Goal: Task Accomplishment & Management: Complete application form

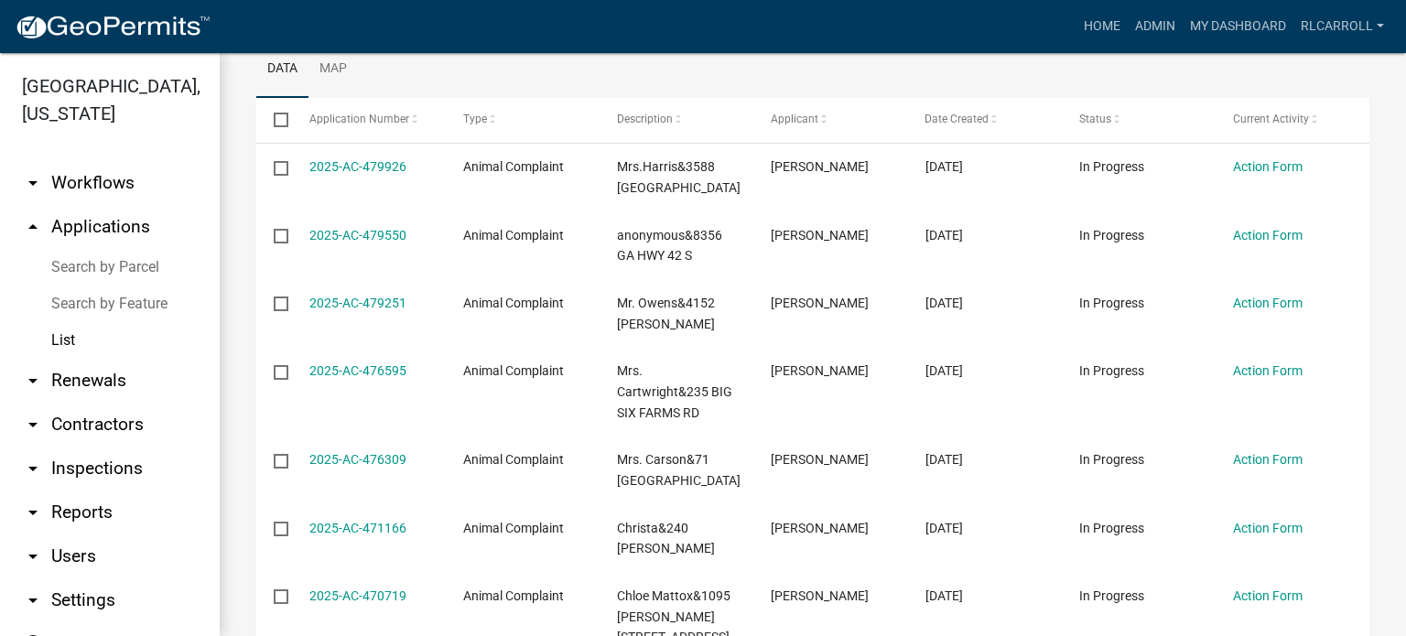
scroll to position [556, 0]
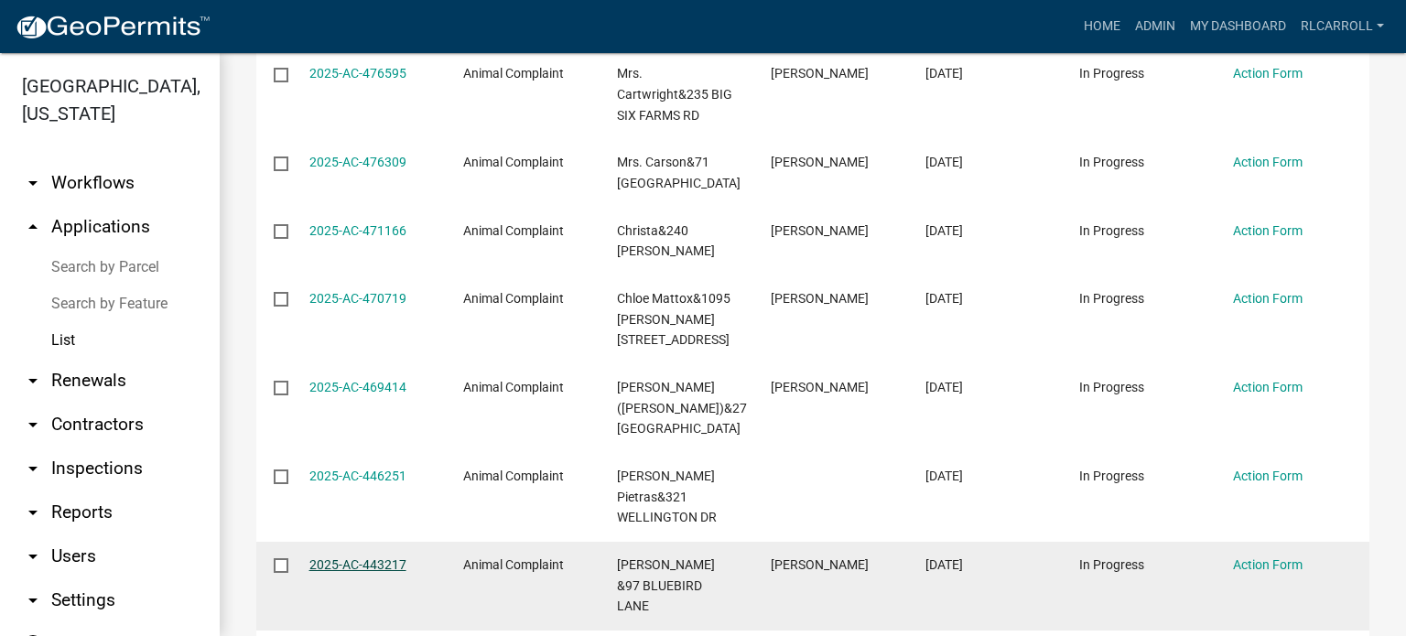
click at [374, 557] on link "2025-AC-443217" at bounding box center [357, 564] width 97 height 15
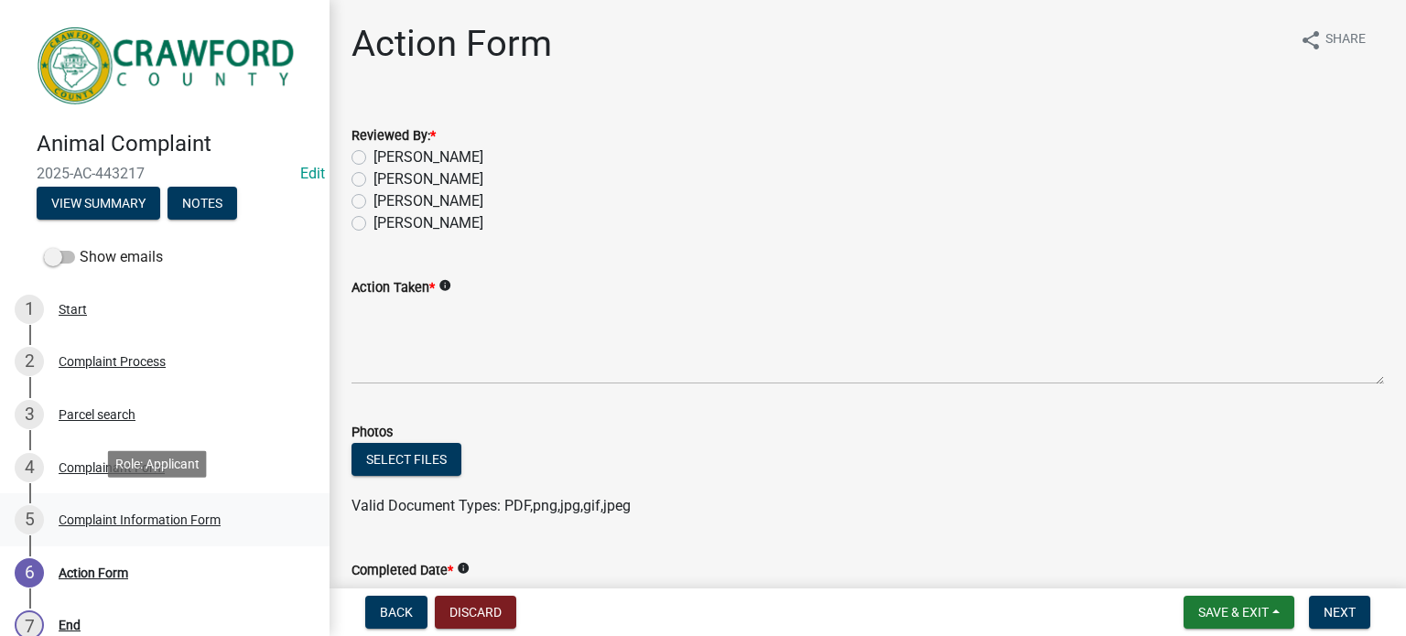
click at [180, 514] on div "Complaint Information Form" at bounding box center [140, 519] width 162 height 13
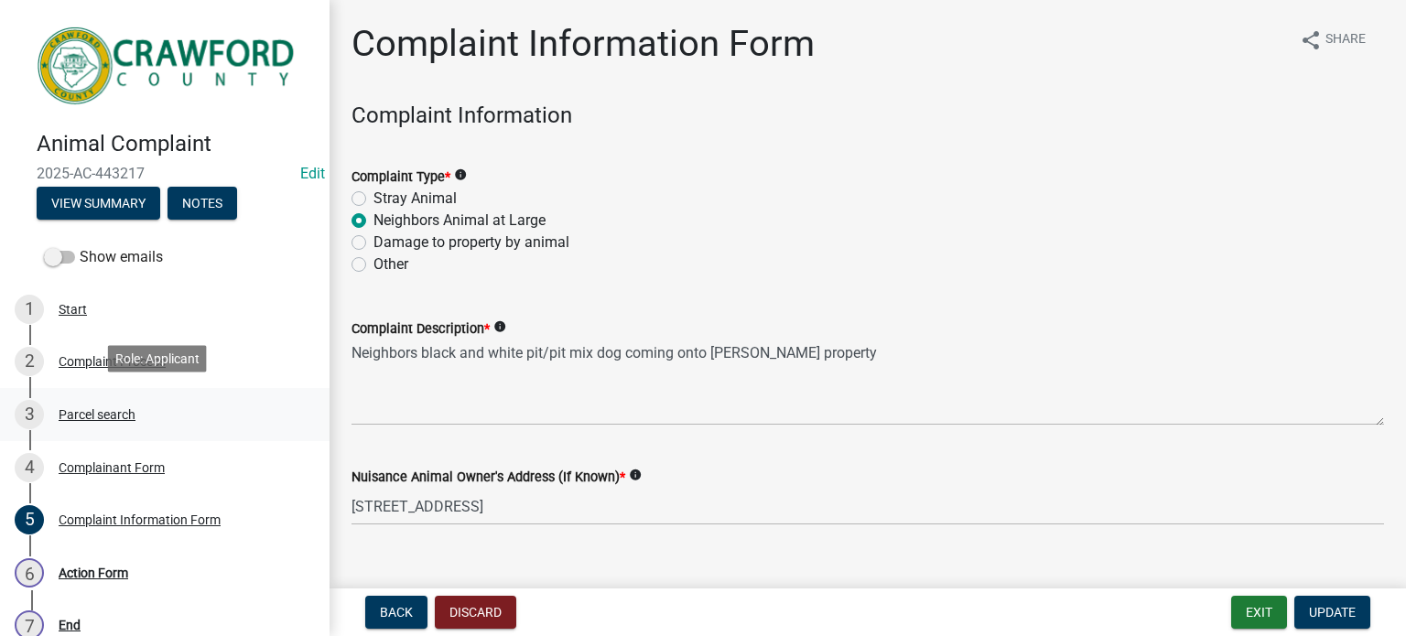
click at [91, 408] on div "Parcel search" at bounding box center [97, 414] width 77 height 13
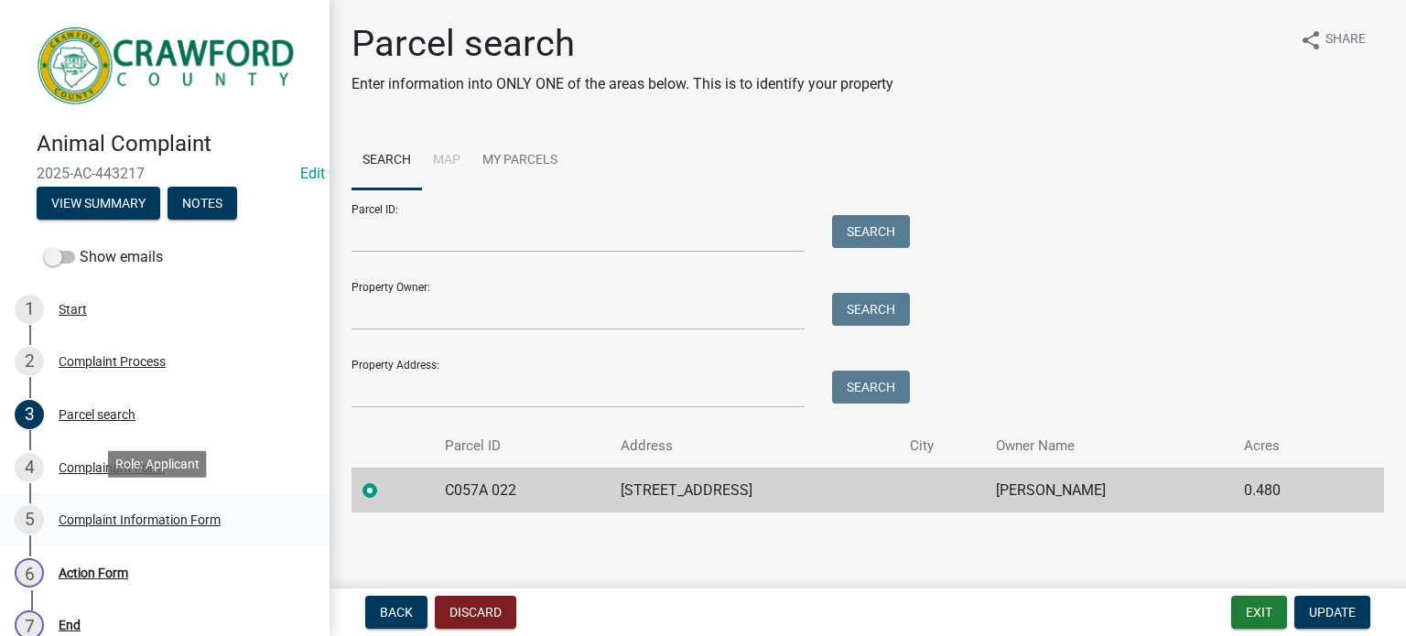
click at [100, 514] on div "Complaint Information Form" at bounding box center [140, 519] width 162 height 13
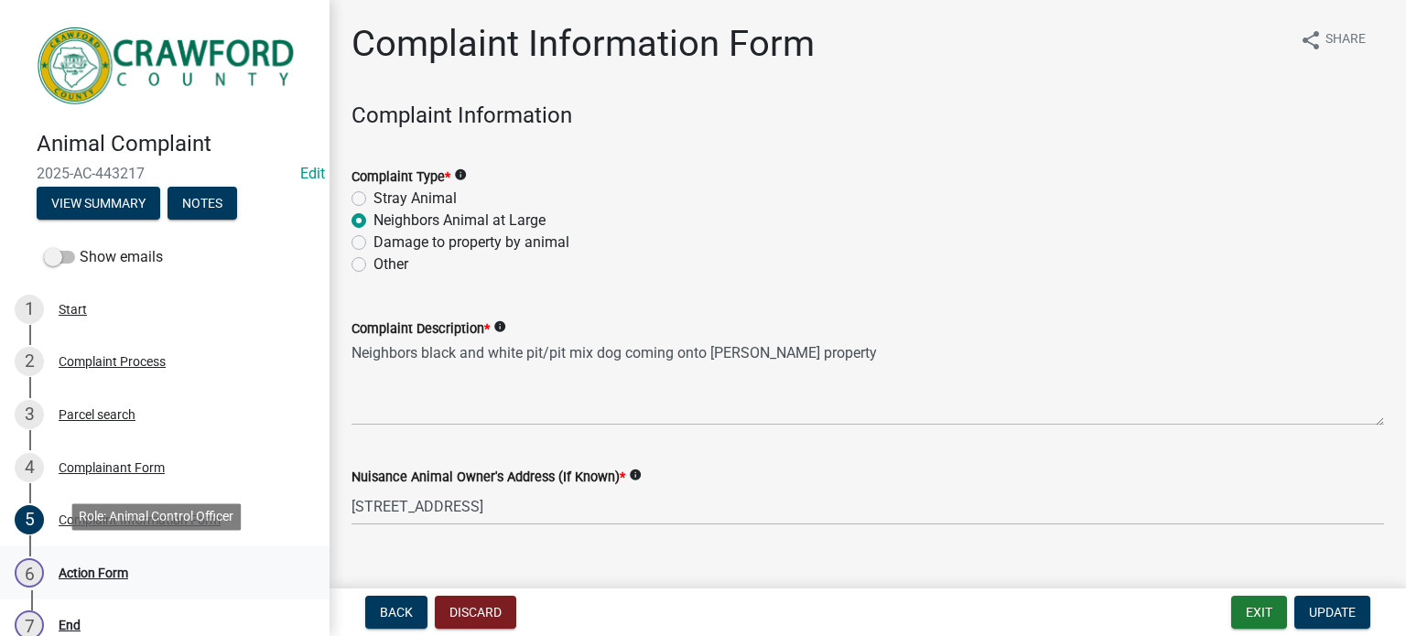
click at [110, 567] on div "Action Form" at bounding box center [94, 572] width 70 height 13
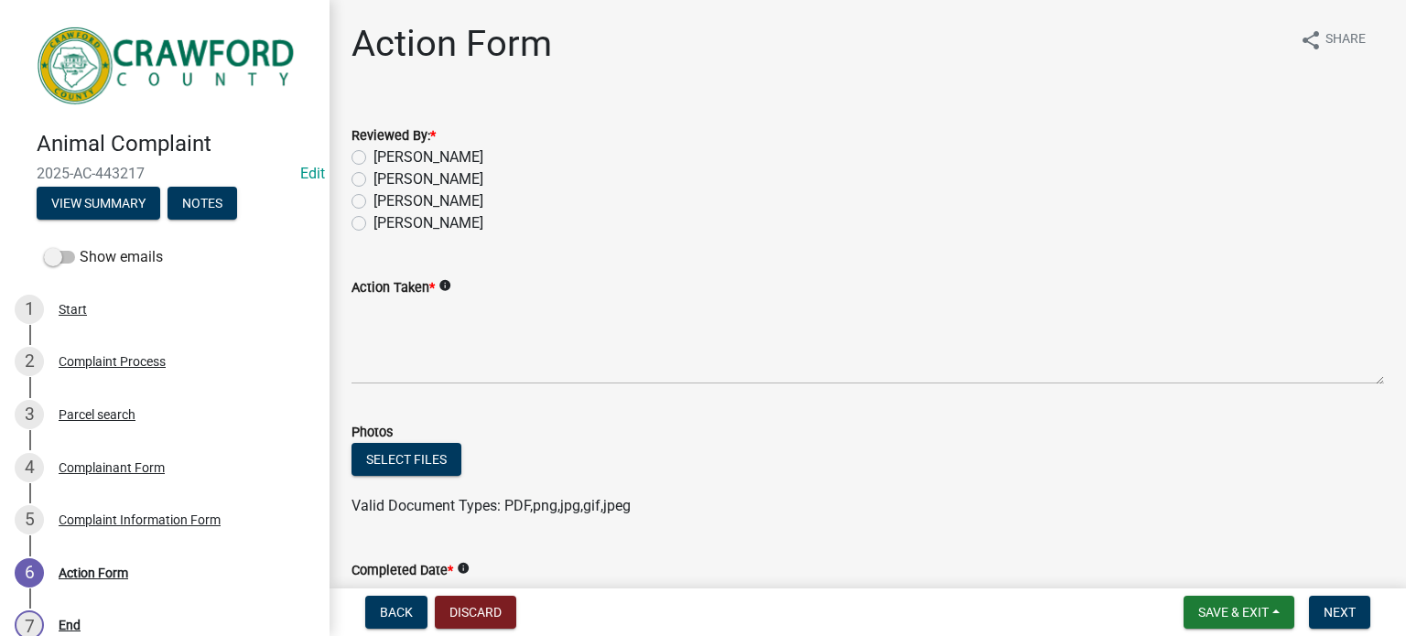
click at [373, 204] on label "[PERSON_NAME]" at bounding box center [428, 201] width 110 height 22
click at [373, 202] on input "[PERSON_NAME]" at bounding box center [379, 196] width 12 height 12
radio input "true"
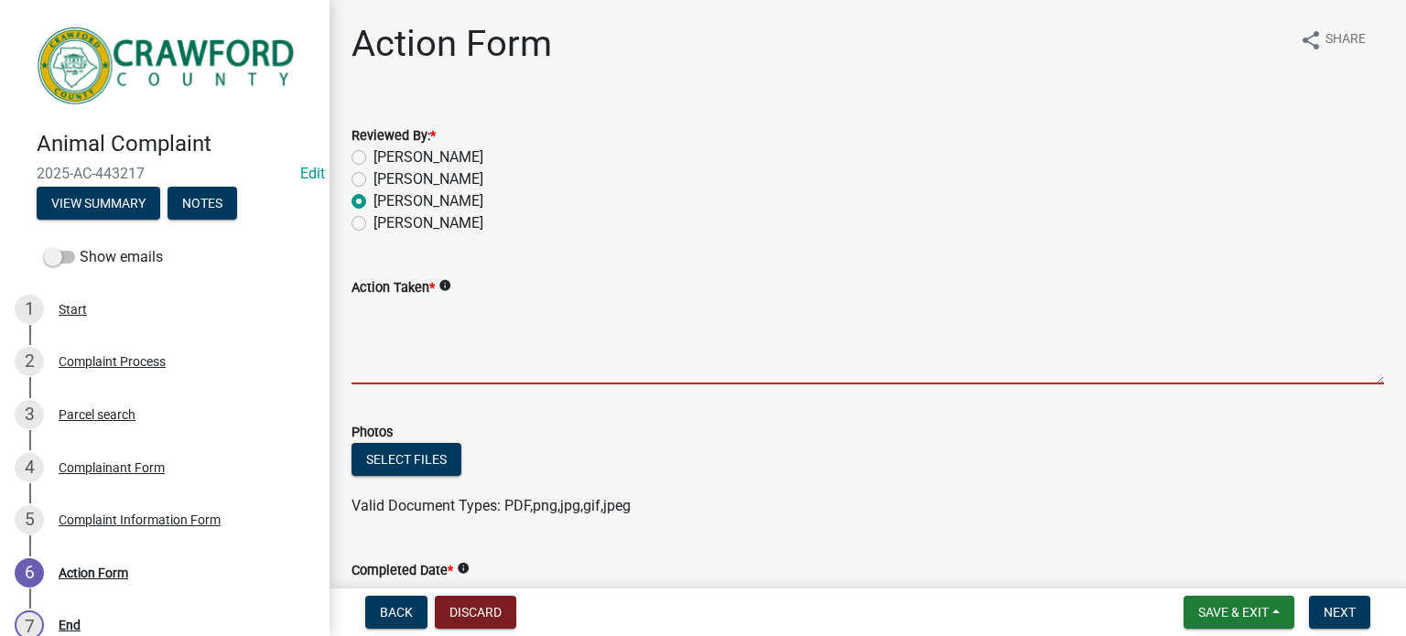
click at [370, 325] on textarea "Action Taken *" at bounding box center [867, 341] width 1032 height 86
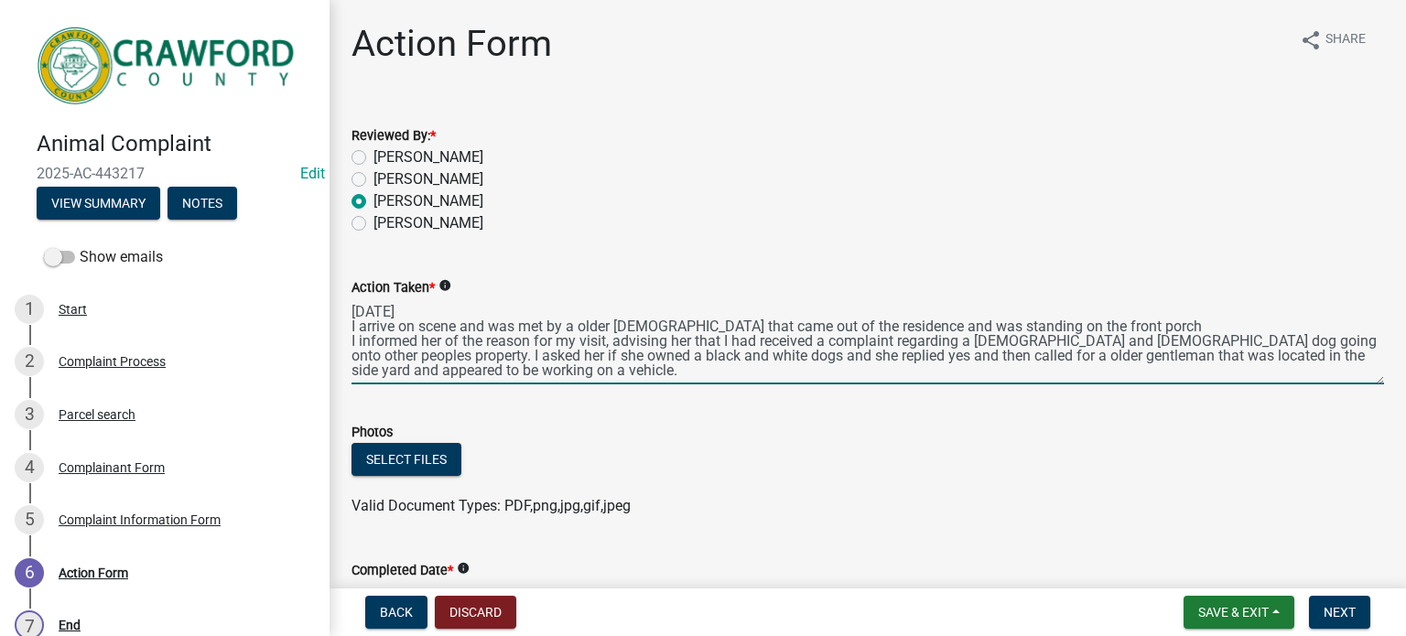
scroll to position [10, 0]
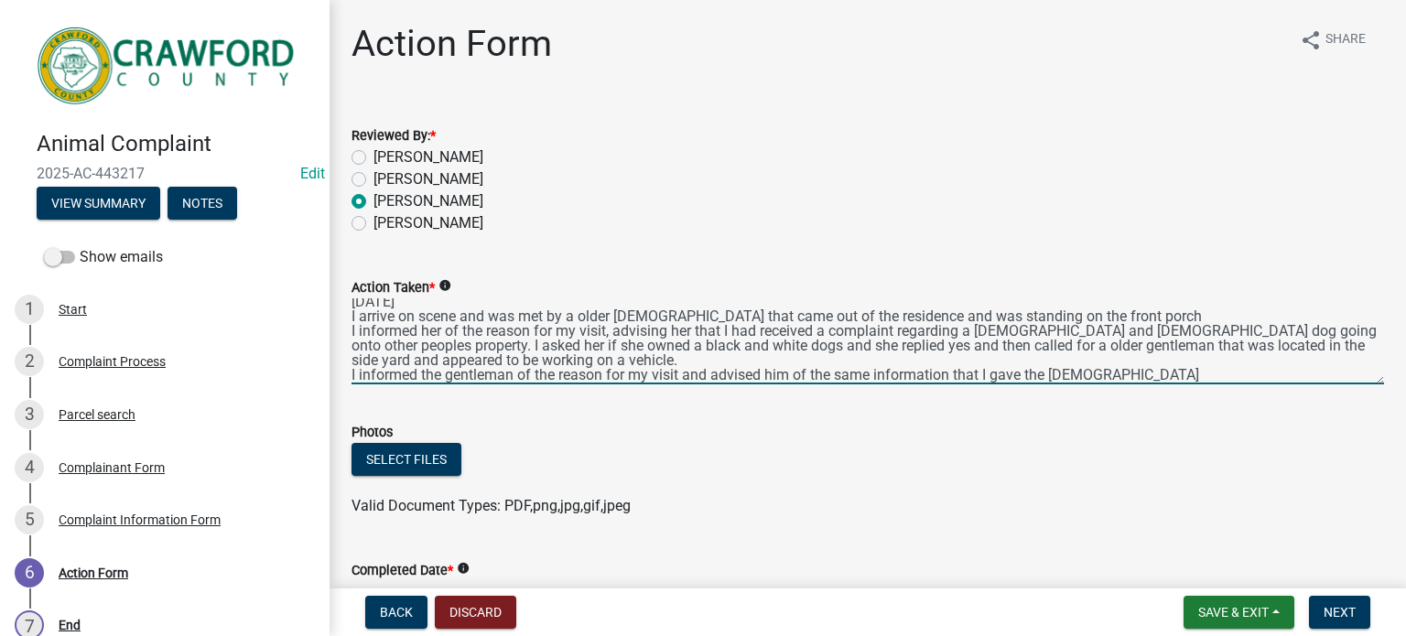
click at [641, 318] on textarea "[DATE] I arrive on scene and was met by a older [DEMOGRAPHIC_DATA] that came ou…" at bounding box center [867, 341] width 1032 height 86
click at [652, 348] on textarea "[DATE] I arrive on scene and was met by a older [DEMOGRAPHIC_DATA] that came ou…" at bounding box center [867, 341] width 1032 height 86
click at [909, 343] on textarea "[DATE] I arrive on scene and was met by a older [DEMOGRAPHIC_DATA] that came ou…" at bounding box center [867, 341] width 1032 height 86
click at [1241, 343] on textarea "[DATE] I arrive on scene and was met by a older [DEMOGRAPHIC_DATA] that came ou…" at bounding box center [867, 341] width 1032 height 86
click at [1095, 378] on textarea "[DATE] I arrive on scene and was met by a older [DEMOGRAPHIC_DATA] that came ou…" at bounding box center [867, 341] width 1032 height 86
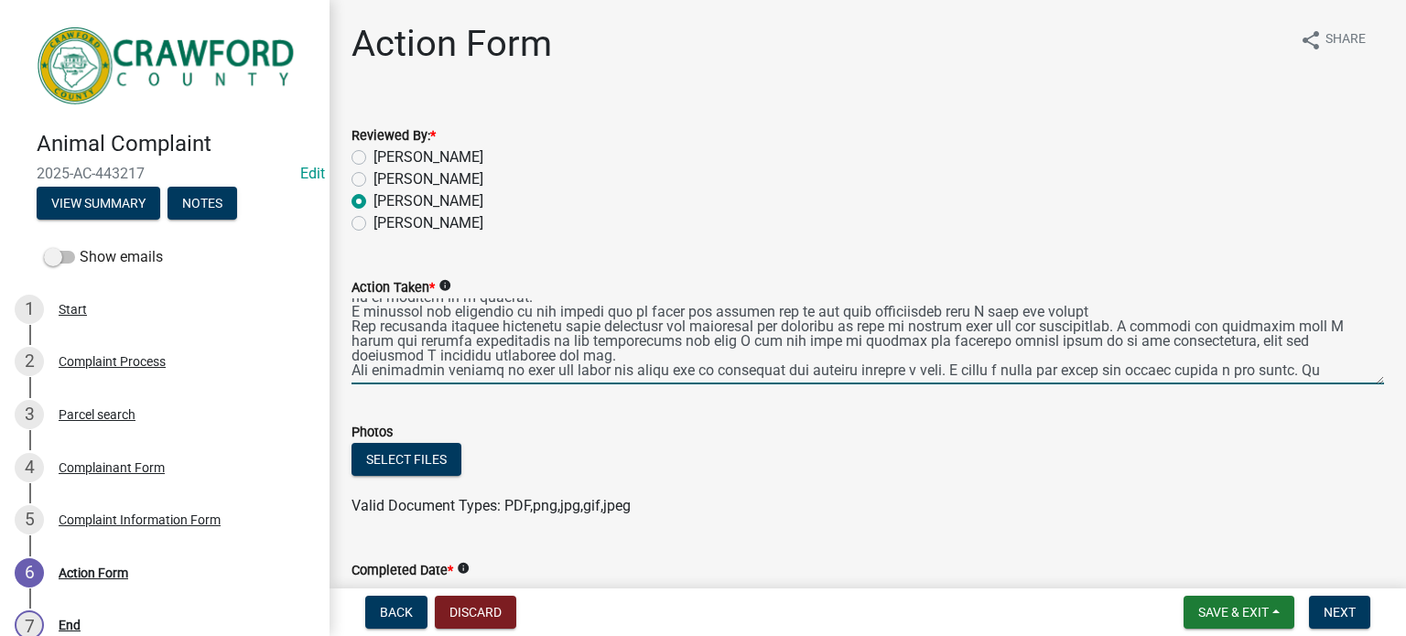
scroll to position [83, 0]
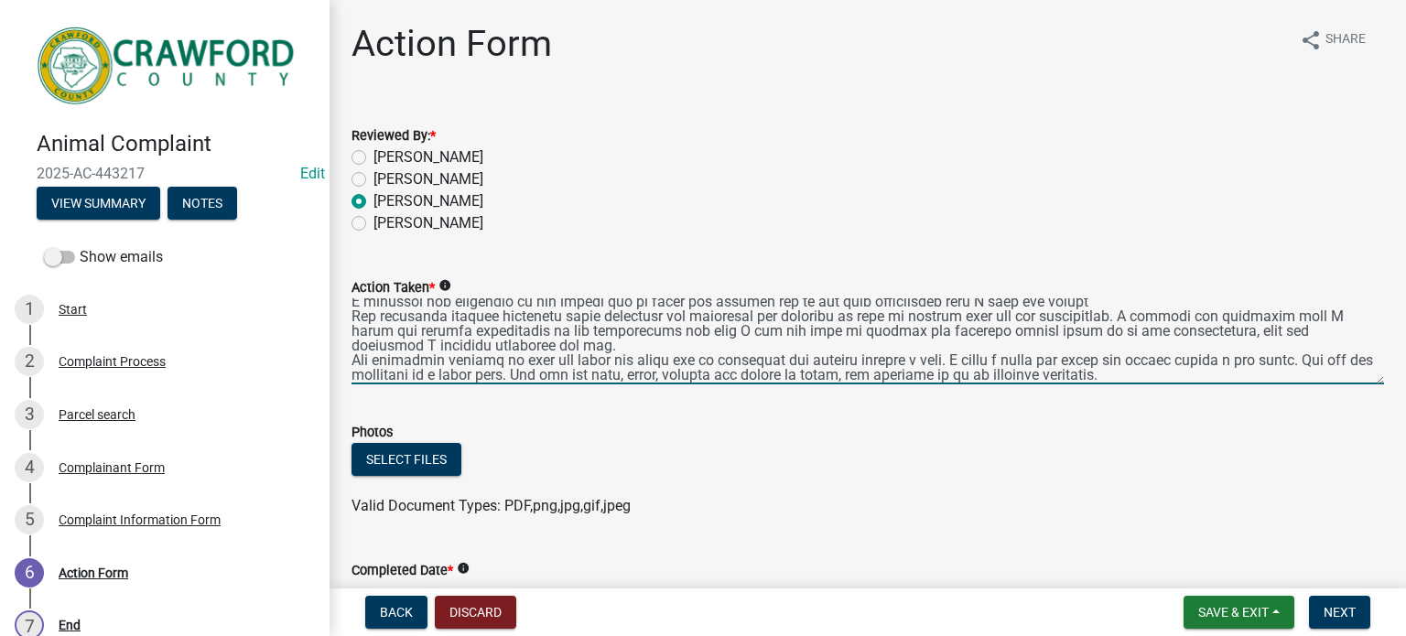
click at [1134, 372] on textarea "Action Taken *" at bounding box center [867, 341] width 1032 height 86
click at [838, 377] on textarea "Action Taken *" at bounding box center [867, 341] width 1032 height 86
click at [458, 377] on textarea "Action Taken *" at bounding box center [867, 341] width 1032 height 86
click at [589, 362] on textarea "Action Taken *" at bounding box center [867, 341] width 1032 height 86
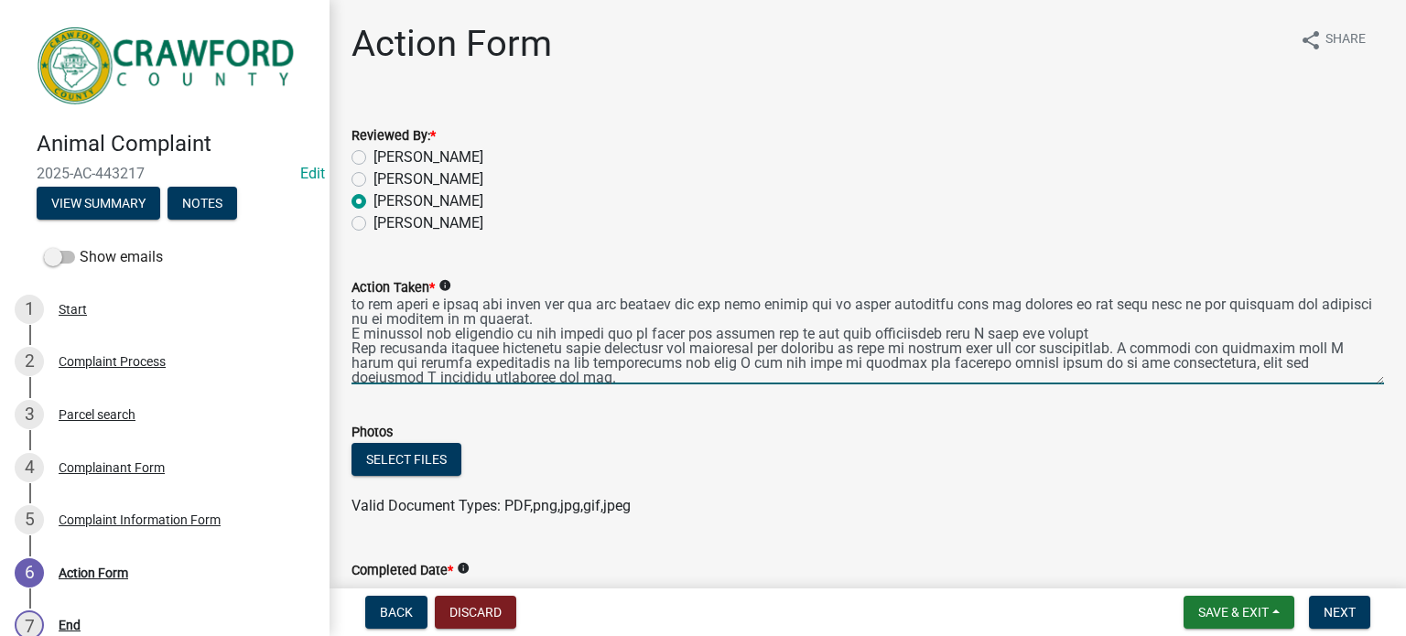
scroll to position [0, 0]
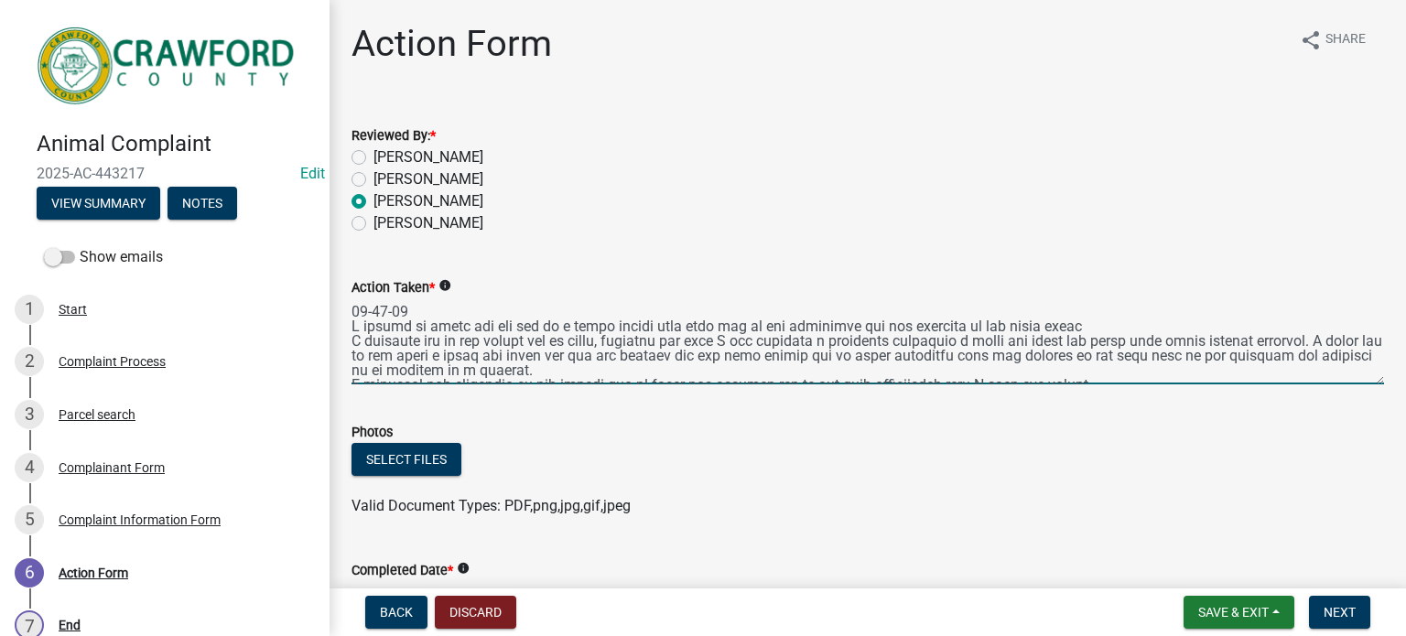
click at [631, 370] on textarea "Action Taken *" at bounding box center [867, 341] width 1032 height 86
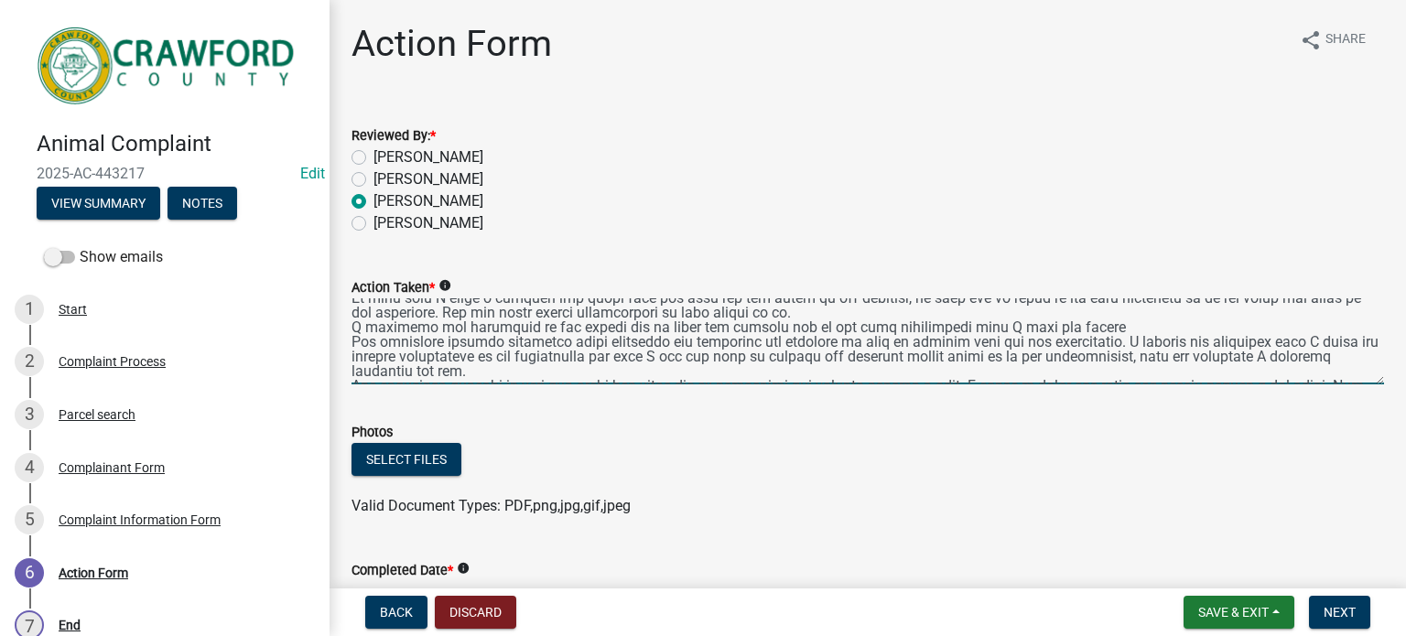
scroll to position [89, 0]
click at [503, 346] on textarea "Action Taken *" at bounding box center [867, 341] width 1032 height 86
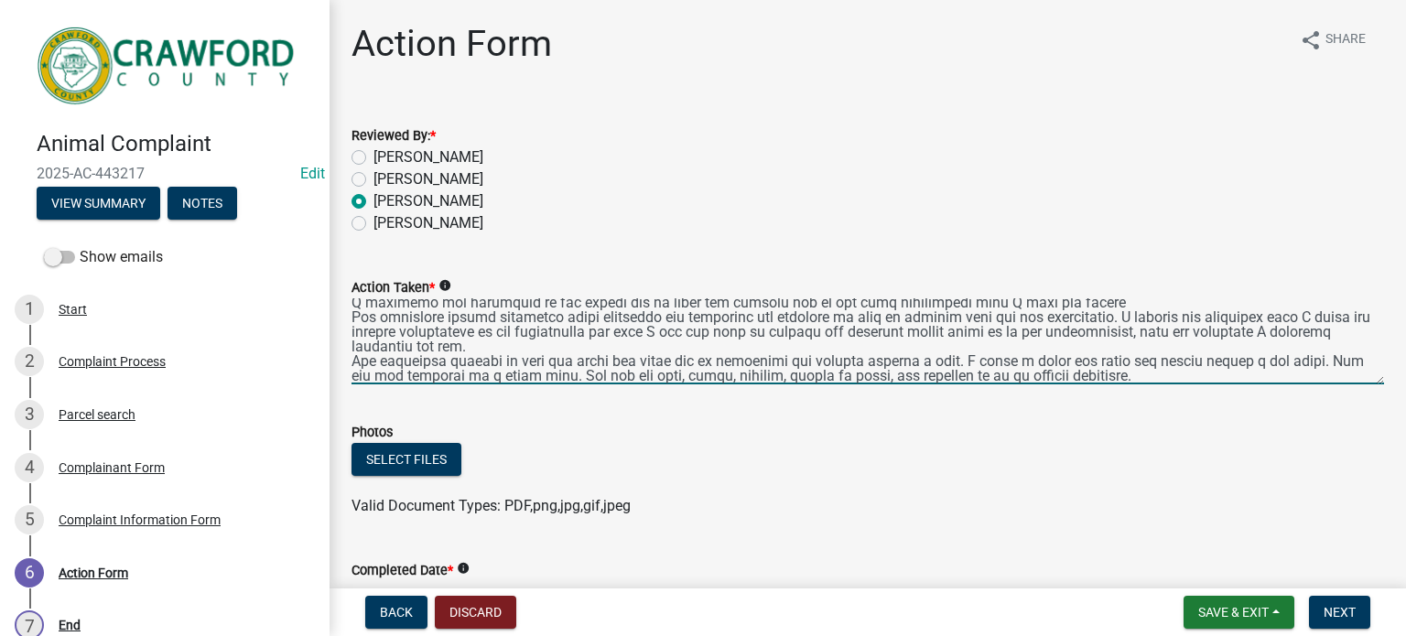
scroll to position [113, 0]
click at [1179, 375] on textarea "Action Taken *" at bounding box center [867, 341] width 1032 height 86
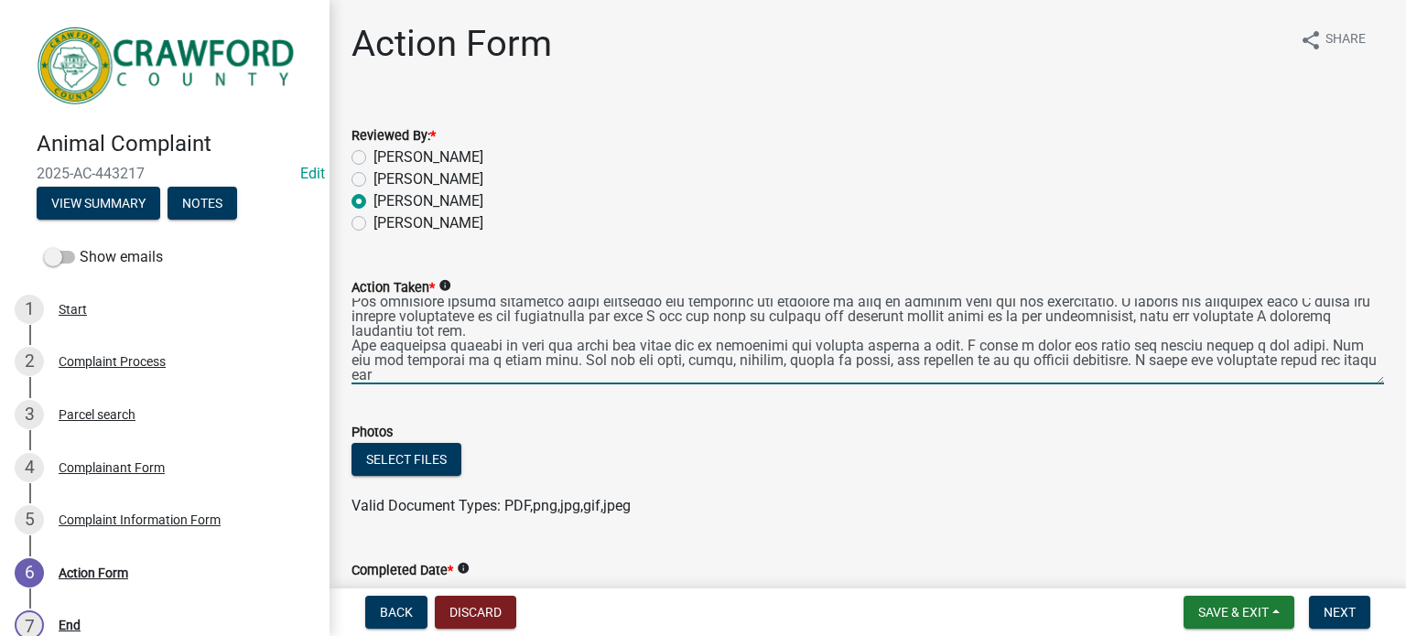
click at [974, 347] on textarea "Action Taken *" at bounding box center [867, 341] width 1032 height 86
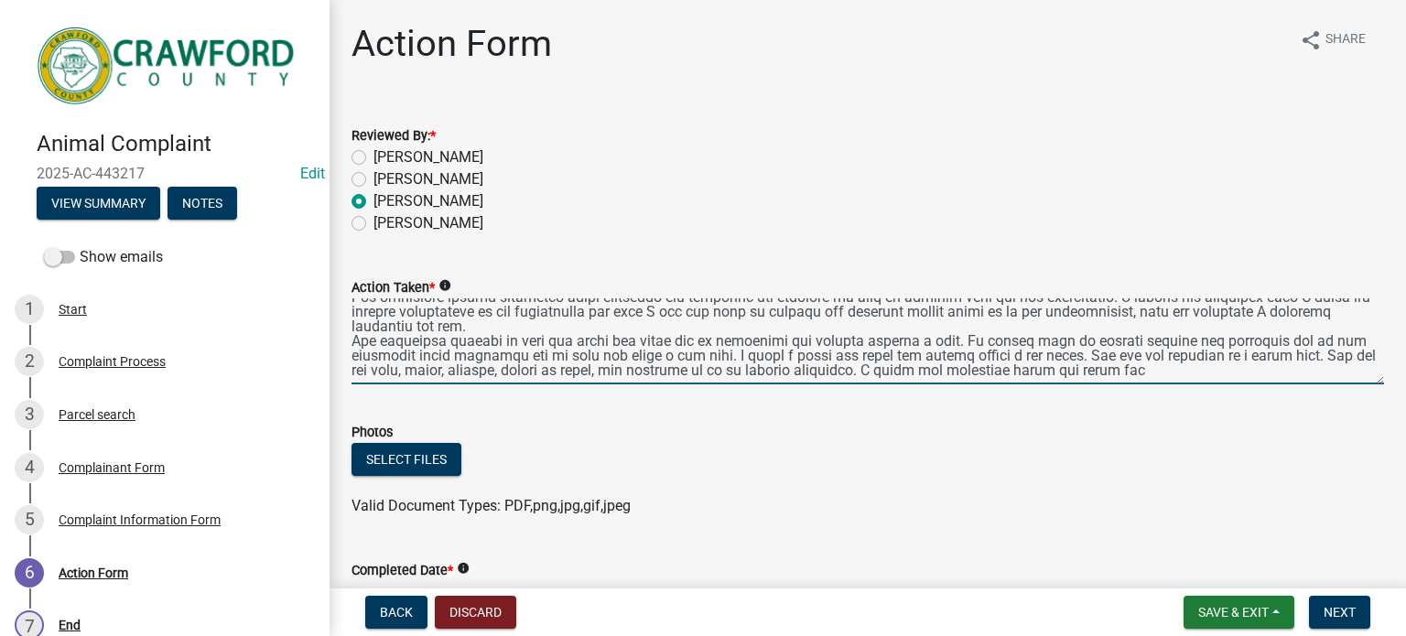
scroll to position [132, 0]
click at [1242, 373] on textarea "Action Taken *" at bounding box center [867, 341] width 1032 height 86
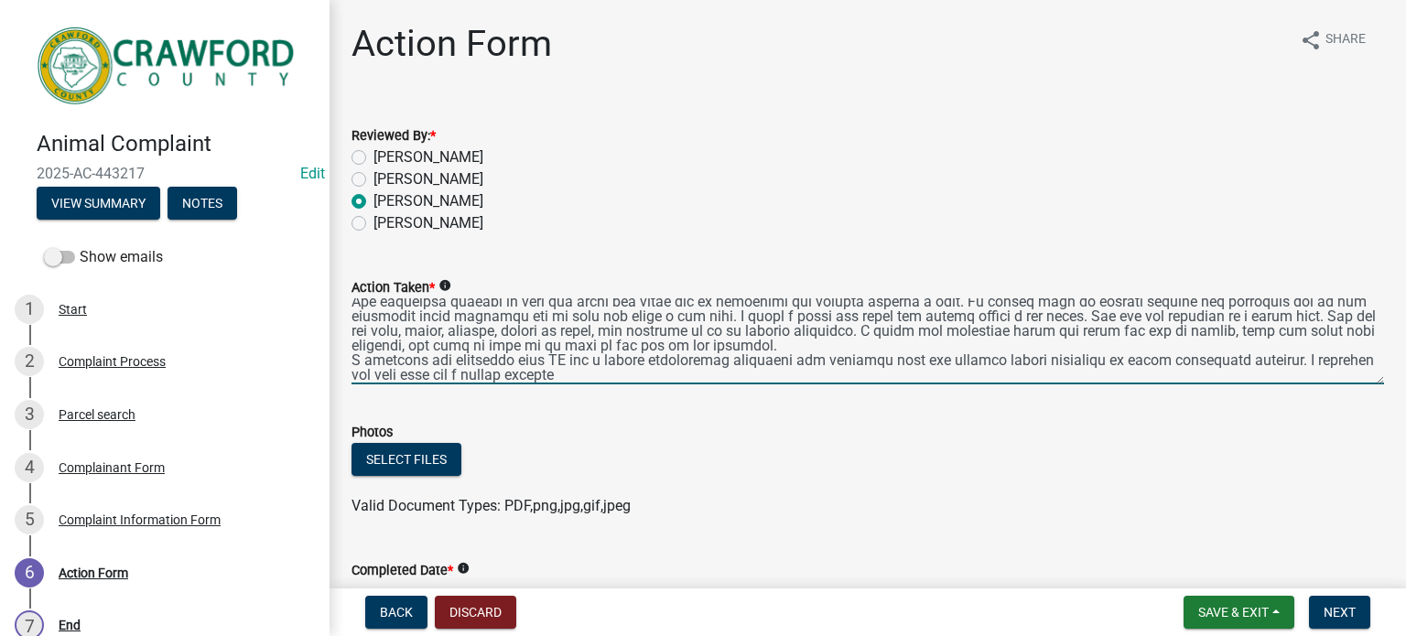
scroll to position [186, 0]
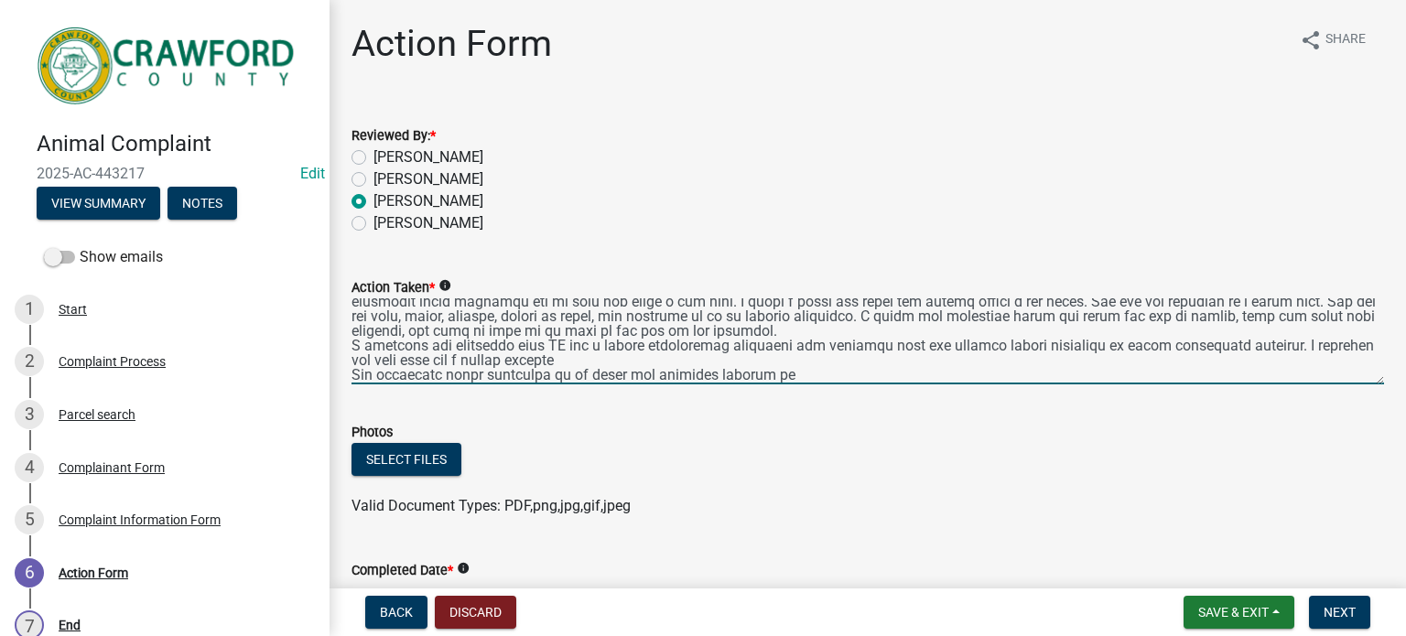
click at [545, 375] on textarea "Action Taken *" at bounding box center [867, 341] width 1032 height 86
click at [827, 378] on textarea "Action Taken *" at bounding box center [867, 341] width 1032 height 86
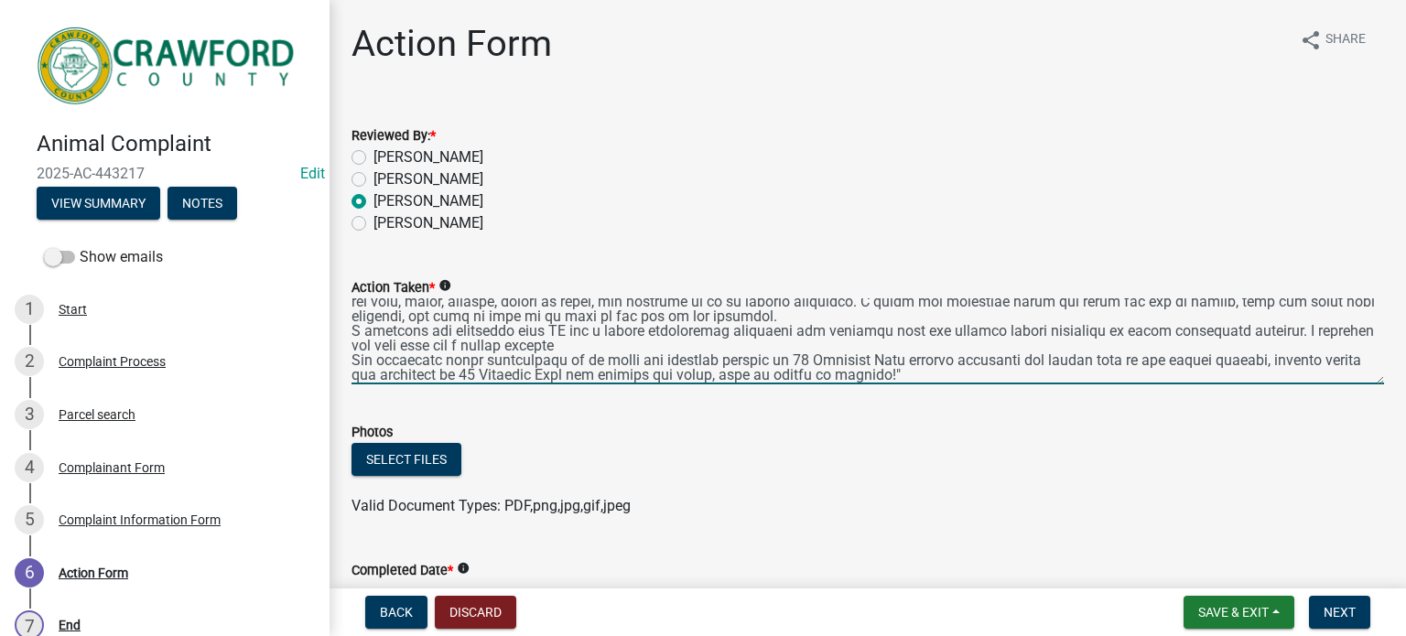
click at [1004, 364] on textarea "Action Taken *" at bounding box center [867, 341] width 1032 height 86
click at [919, 361] on textarea "Action Taken *" at bounding box center [867, 341] width 1032 height 86
click at [1076, 360] on textarea "Action Taken *" at bounding box center [867, 341] width 1032 height 86
click at [1138, 361] on textarea "Action Taken *" at bounding box center [867, 341] width 1032 height 86
click at [399, 374] on textarea "Action Taken *" at bounding box center [867, 341] width 1032 height 86
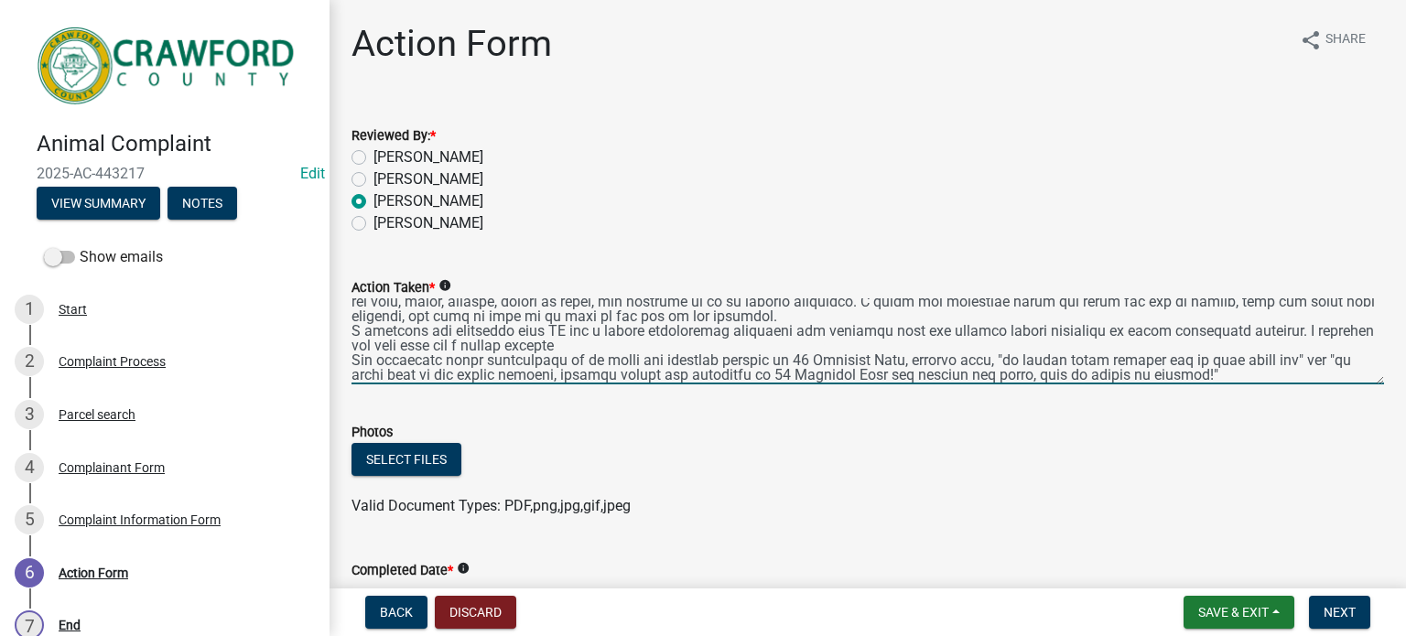
click at [570, 376] on textarea "Action Taken *" at bounding box center [867, 341] width 1032 height 86
click at [609, 377] on textarea "Action Taken *" at bounding box center [867, 341] width 1032 height 86
click at [865, 375] on textarea "Action Taken *" at bounding box center [867, 341] width 1032 height 86
click at [792, 375] on textarea "Action Taken *" at bounding box center [867, 341] width 1032 height 86
click at [1040, 379] on textarea "Action Taken *" at bounding box center [867, 341] width 1032 height 86
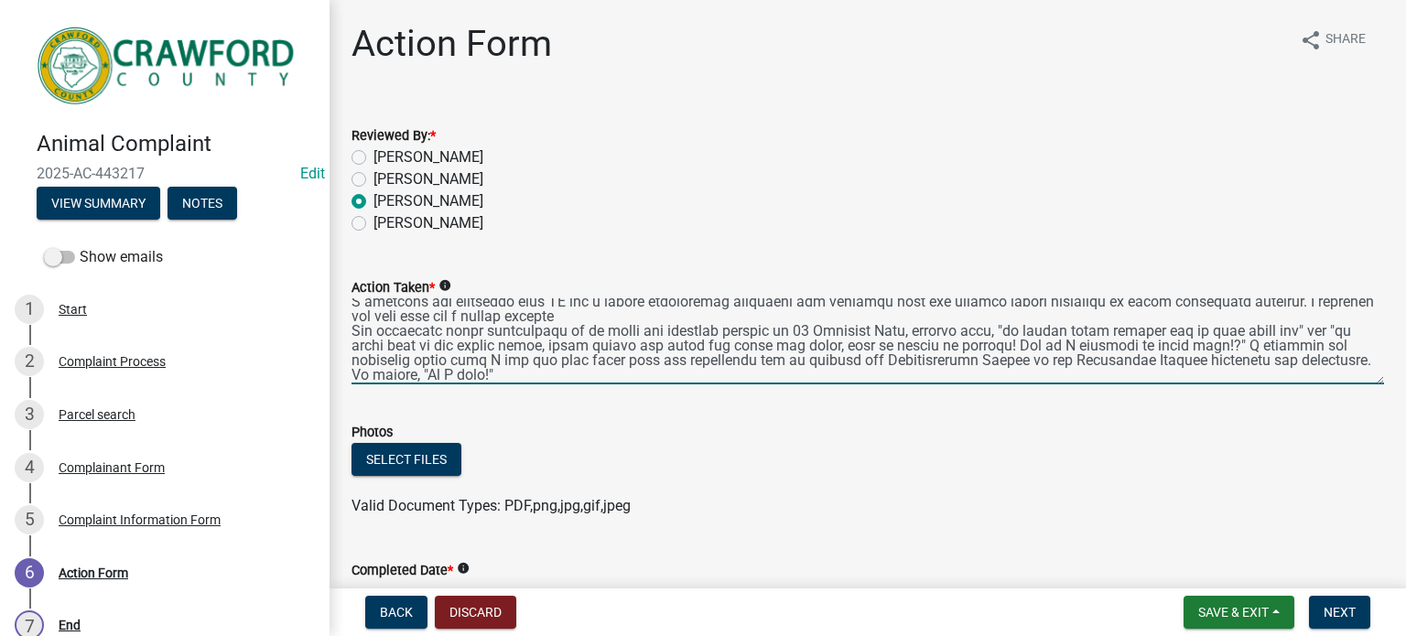
scroll to position [244, 0]
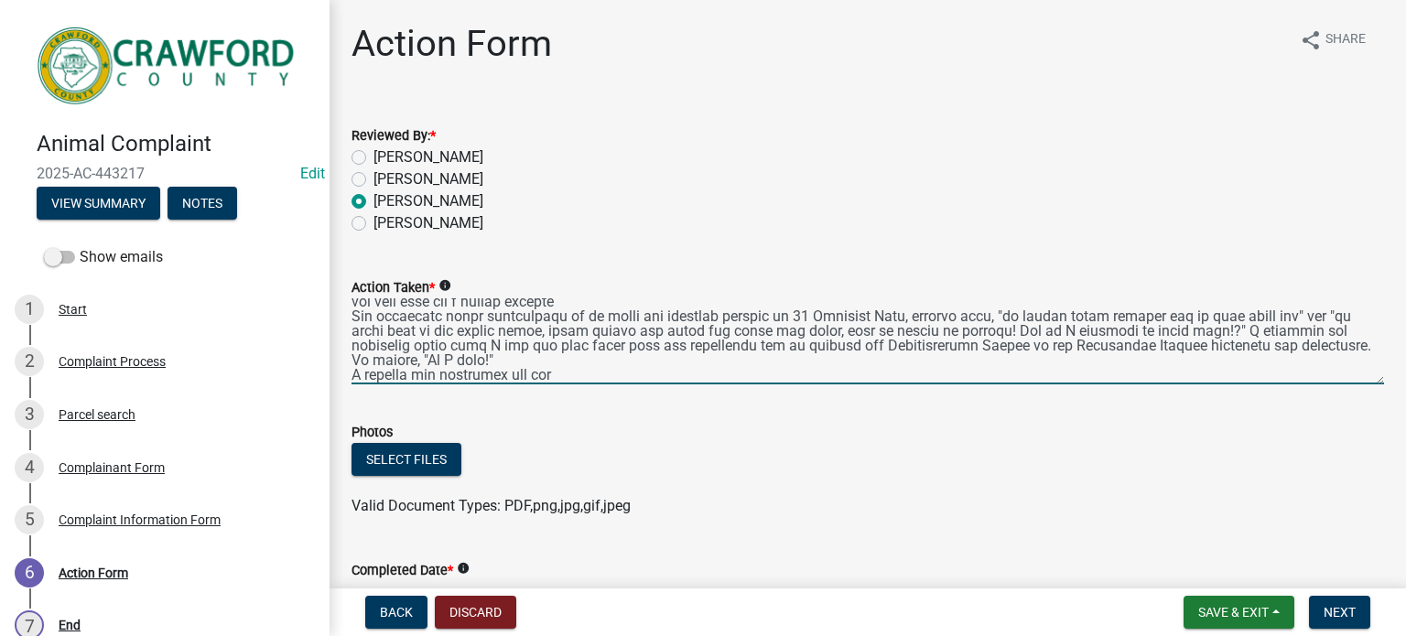
click at [359, 375] on textarea "Action Taken *" at bounding box center [867, 341] width 1032 height 86
click at [1292, 377] on textarea "Action Taken *" at bounding box center [867, 341] width 1032 height 86
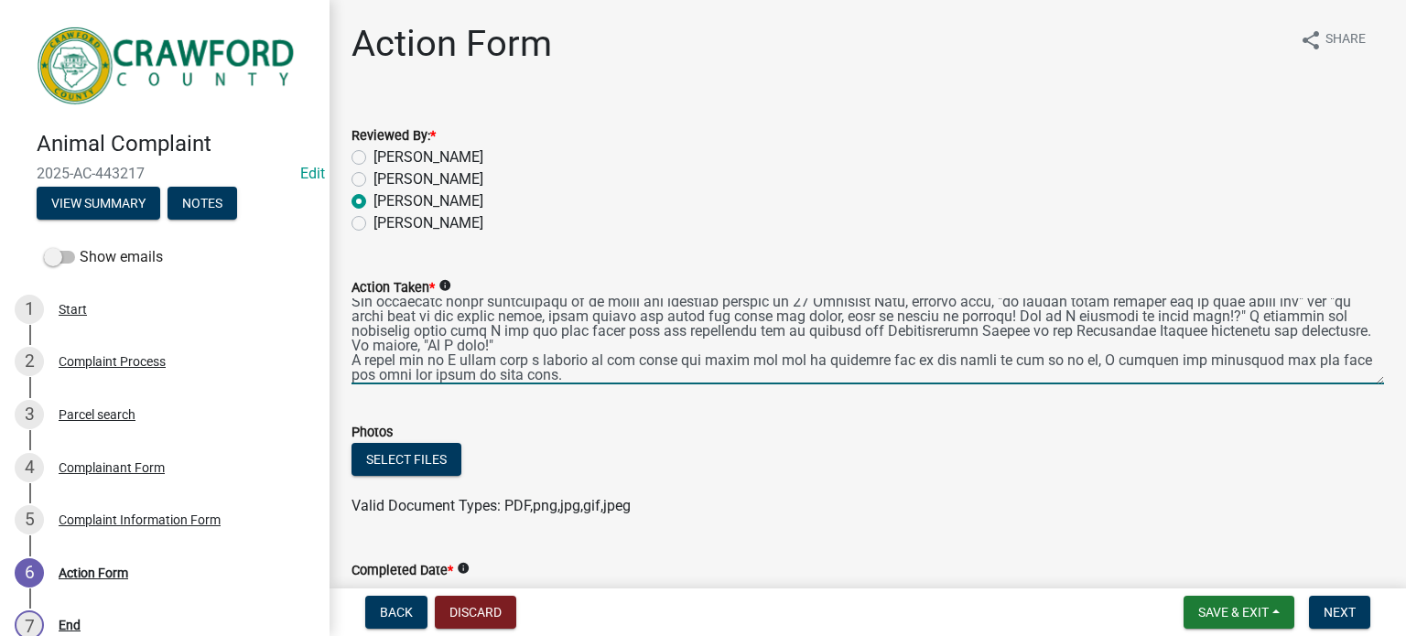
scroll to position [274, 0]
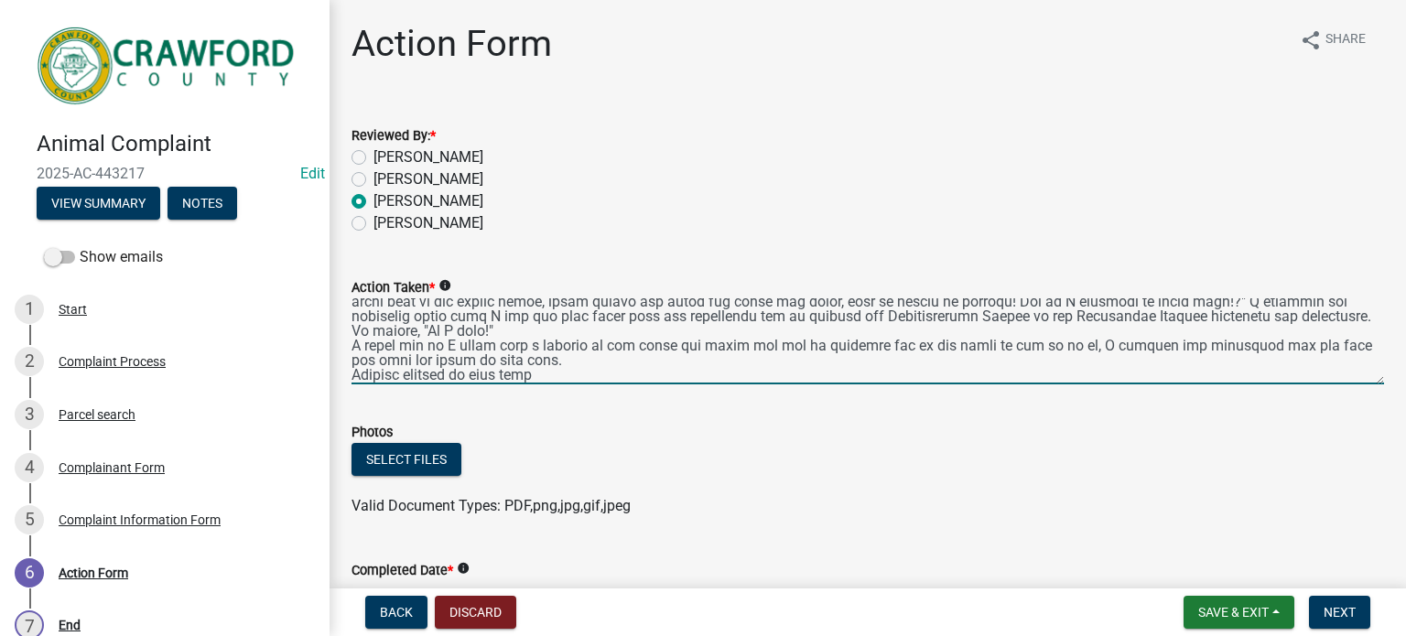
type textarea "[DATE] I arrive on scene and was met by a older [DEMOGRAPHIC_DATA] that came ou…"
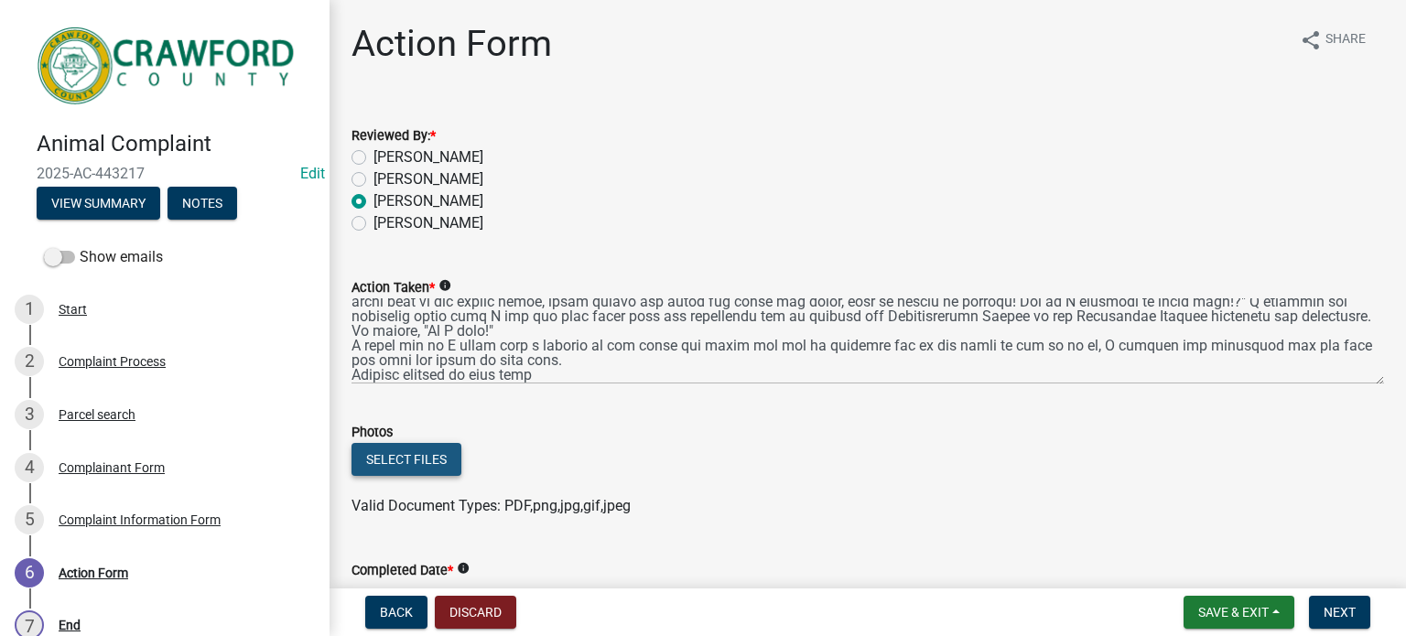
click at [426, 453] on button "Select files" at bounding box center [406, 459] width 110 height 33
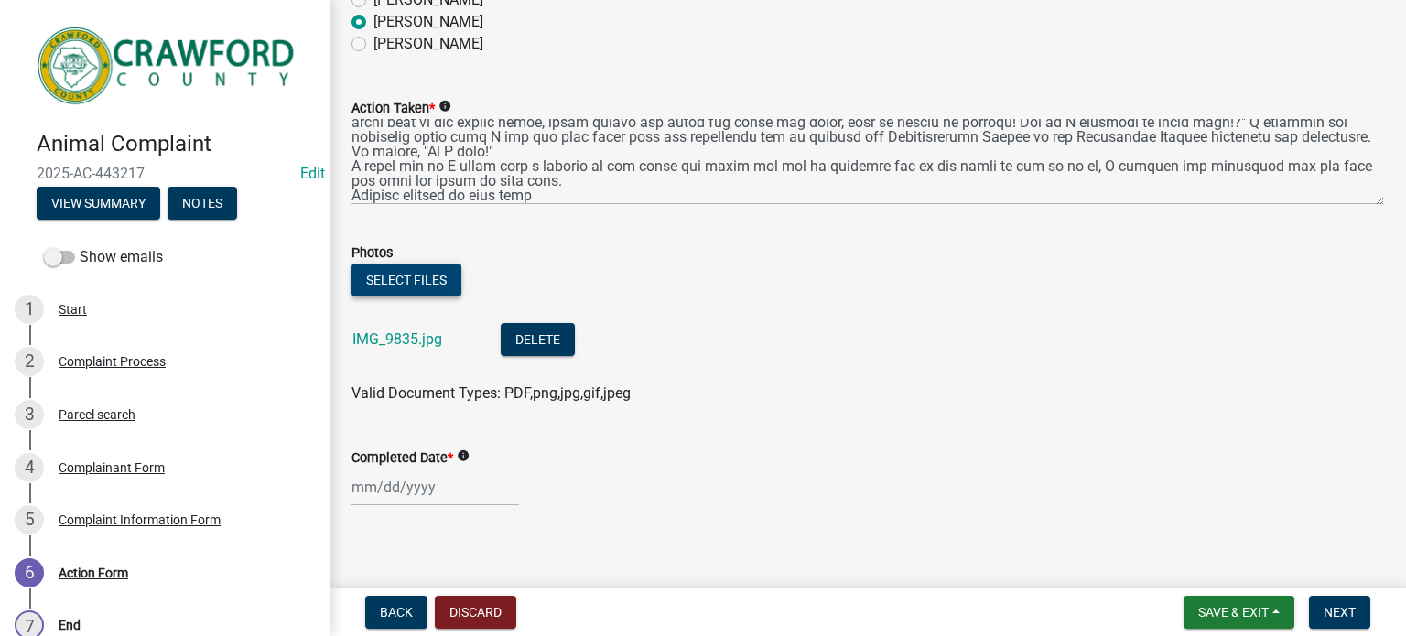
scroll to position [191, 0]
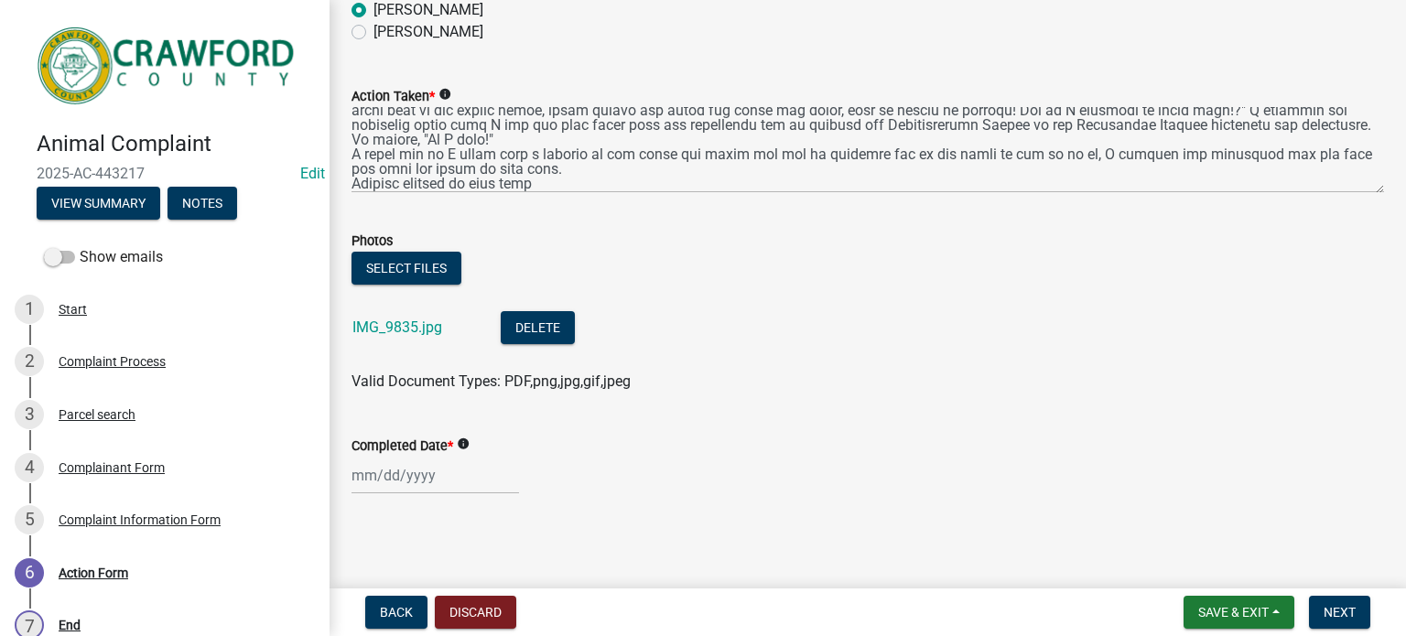
select select "9"
select select "2025"
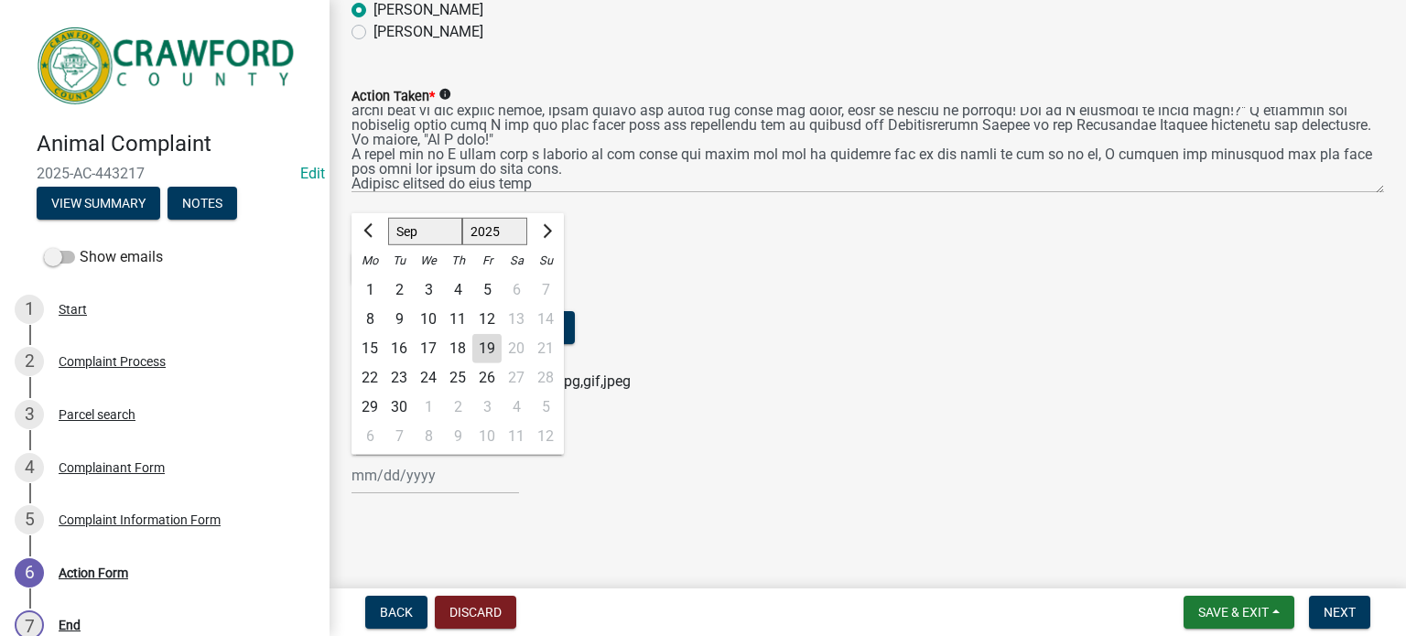
click at [443, 476] on input "Completed Date *" at bounding box center [434, 476] width 167 height 38
click at [486, 347] on div "19" at bounding box center [486, 348] width 29 height 29
type input "[DATE]"
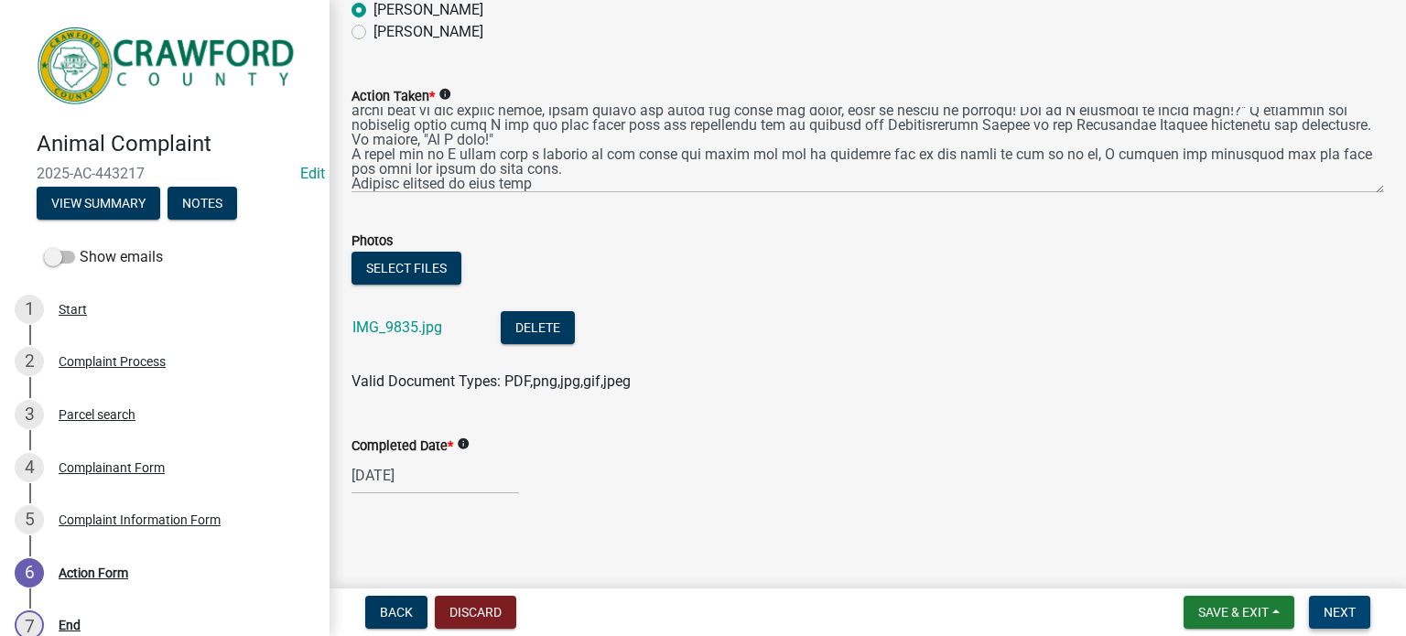
click at [1332, 605] on span "Next" at bounding box center [1339, 612] width 32 height 15
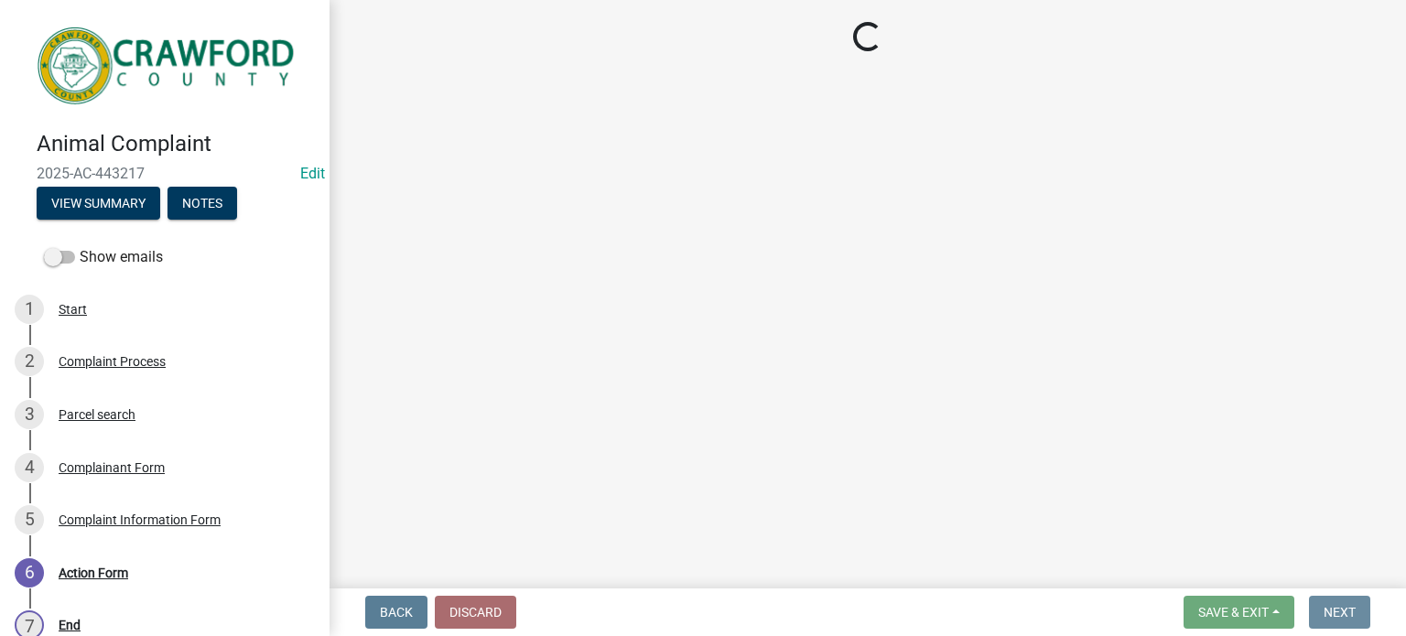
scroll to position [0, 0]
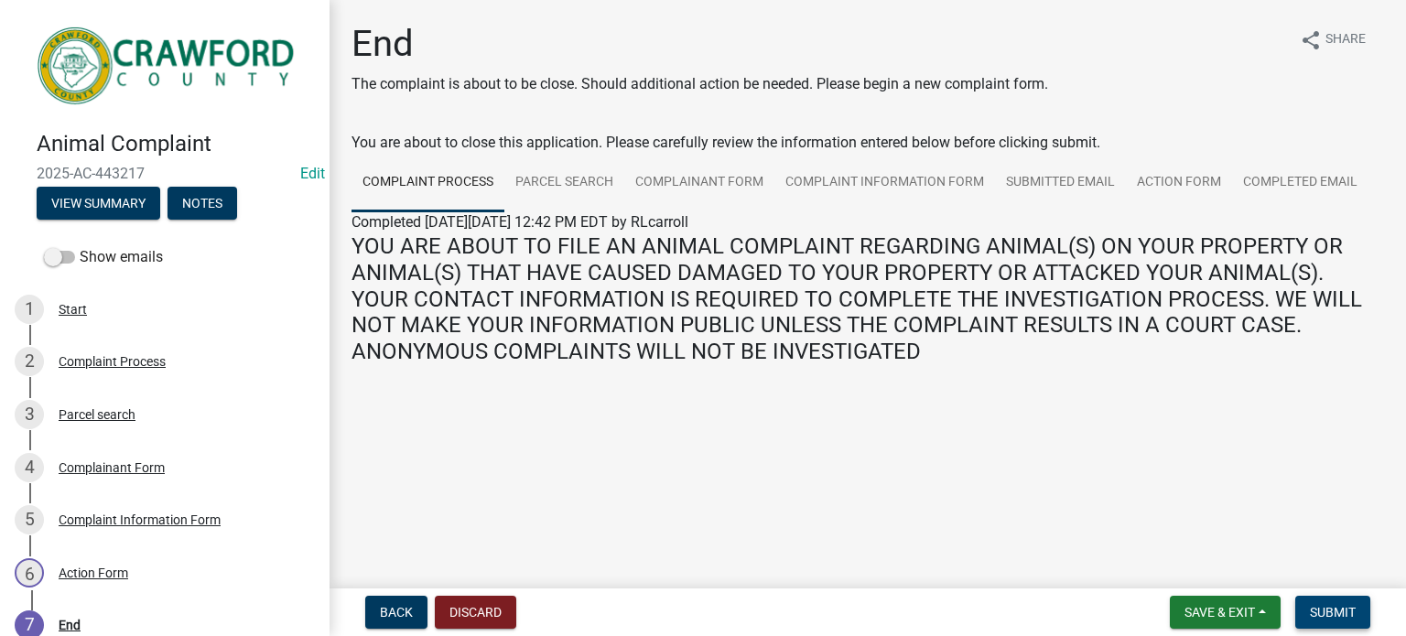
click at [1328, 608] on span "Submit" at bounding box center [1333, 612] width 46 height 15
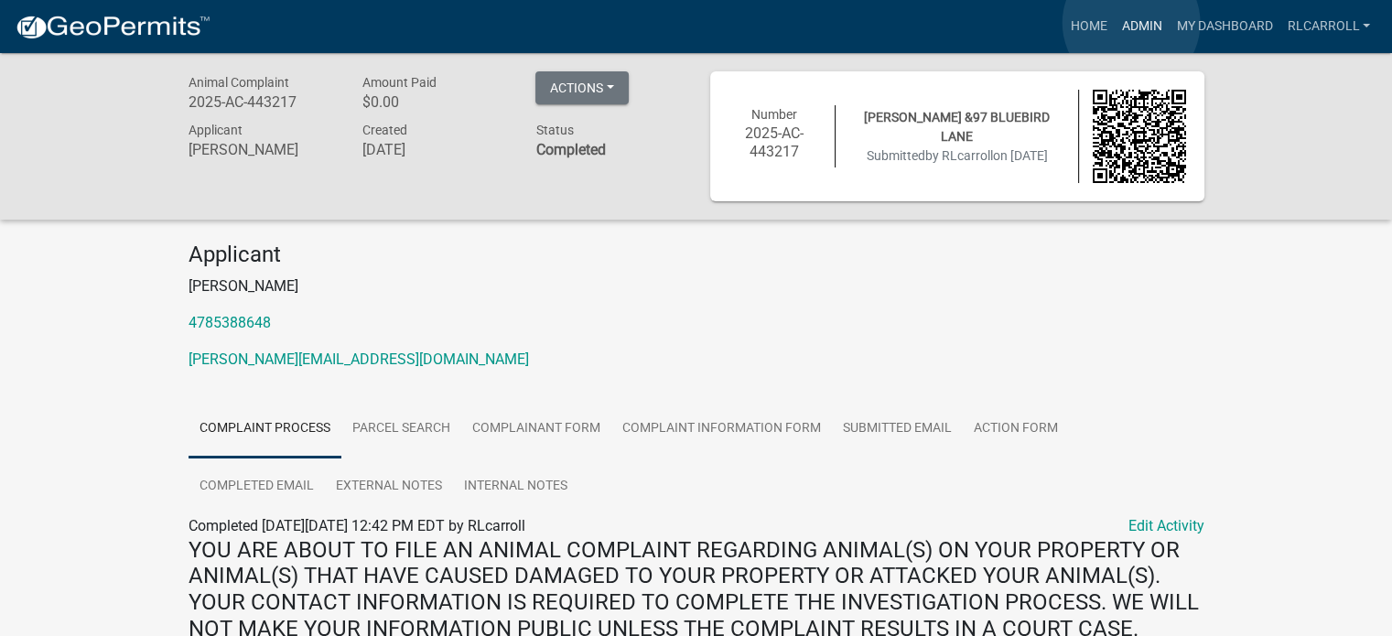
click at [1131, 23] on link "Admin" at bounding box center [1141, 26] width 55 height 35
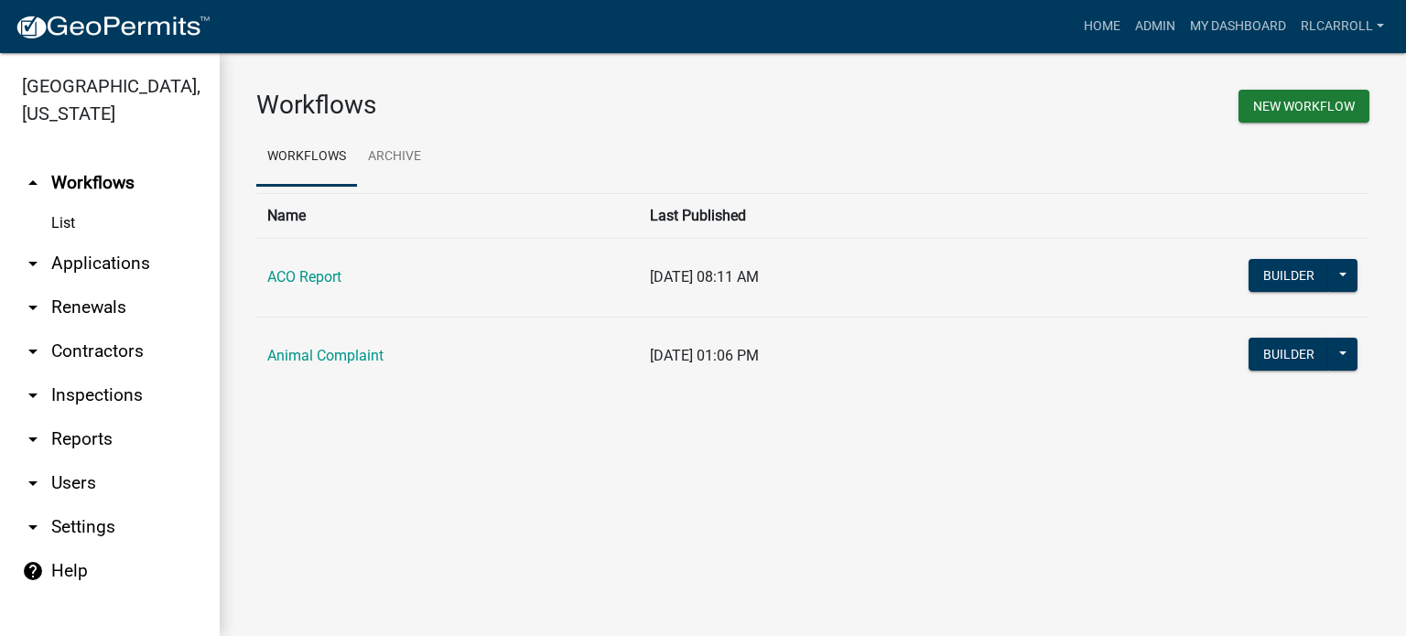
click at [104, 257] on link "arrow_drop_down Applications" at bounding box center [110, 264] width 220 height 44
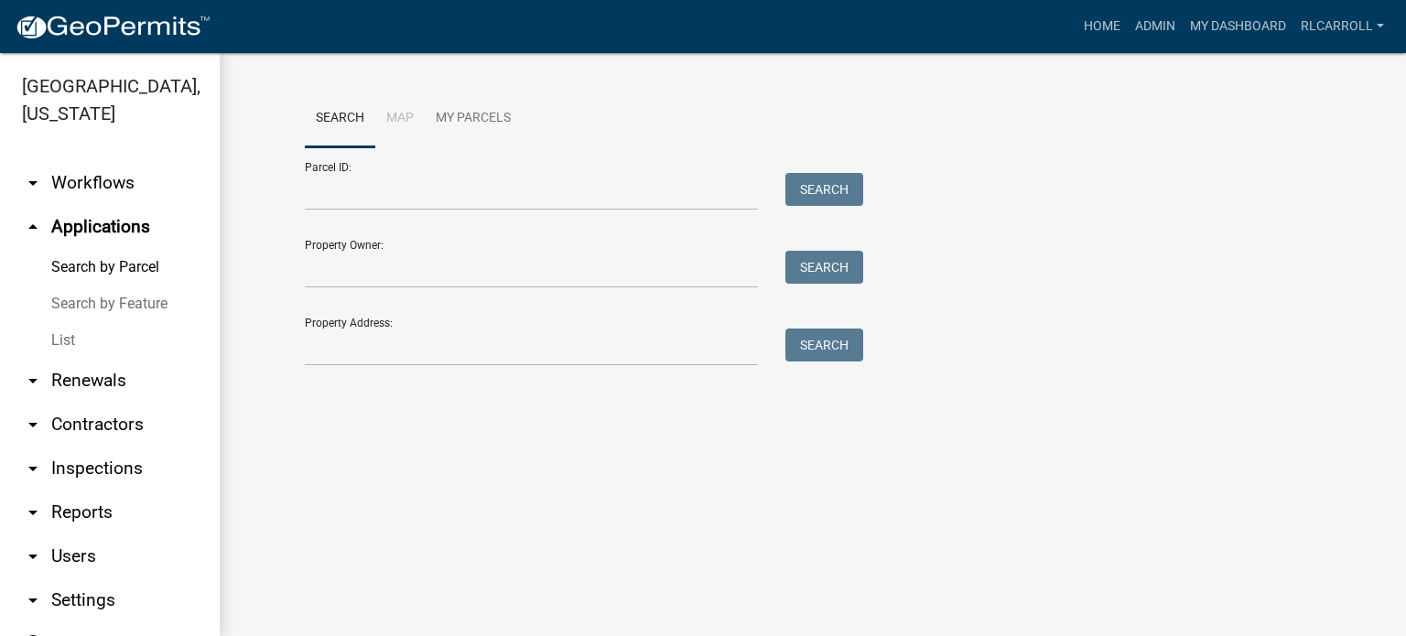
click at [82, 340] on link "List" at bounding box center [110, 340] width 220 height 37
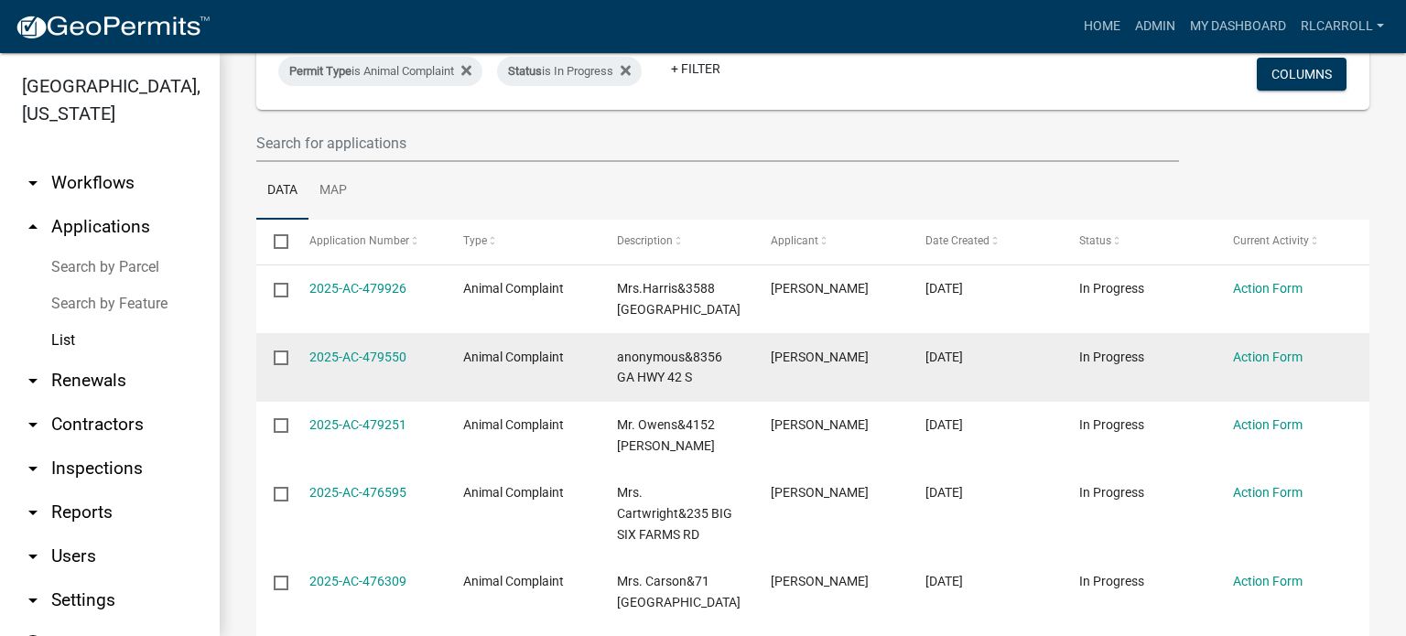
scroll to position [139, 0]
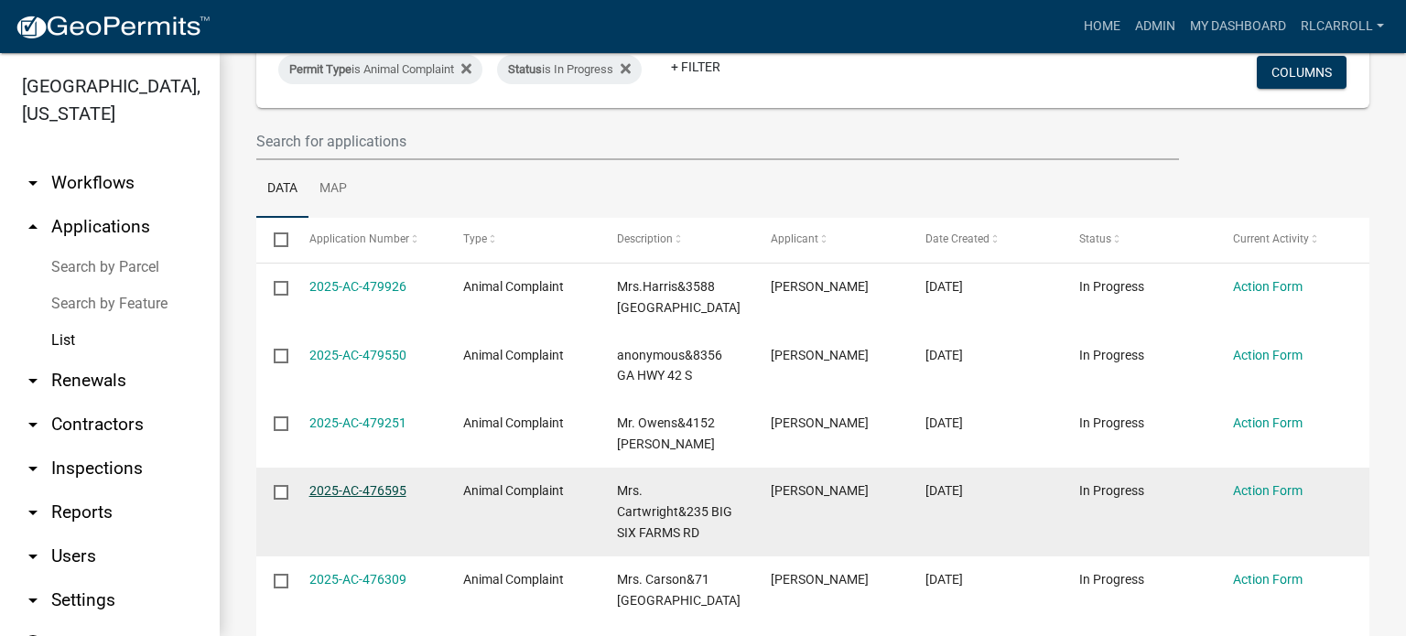
click at [372, 483] on link "2025-AC-476595" at bounding box center [357, 490] width 97 height 15
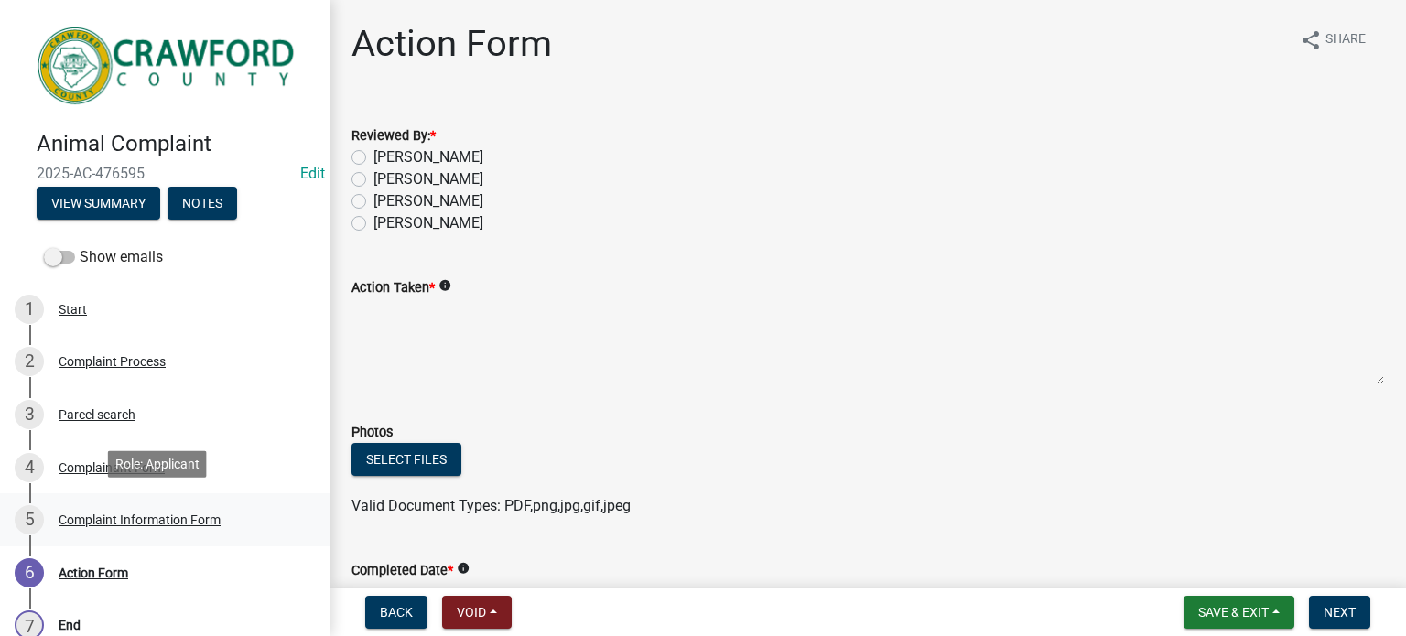
click at [147, 513] on div "Complaint Information Form" at bounding box center [140, 519] width 162 height 13
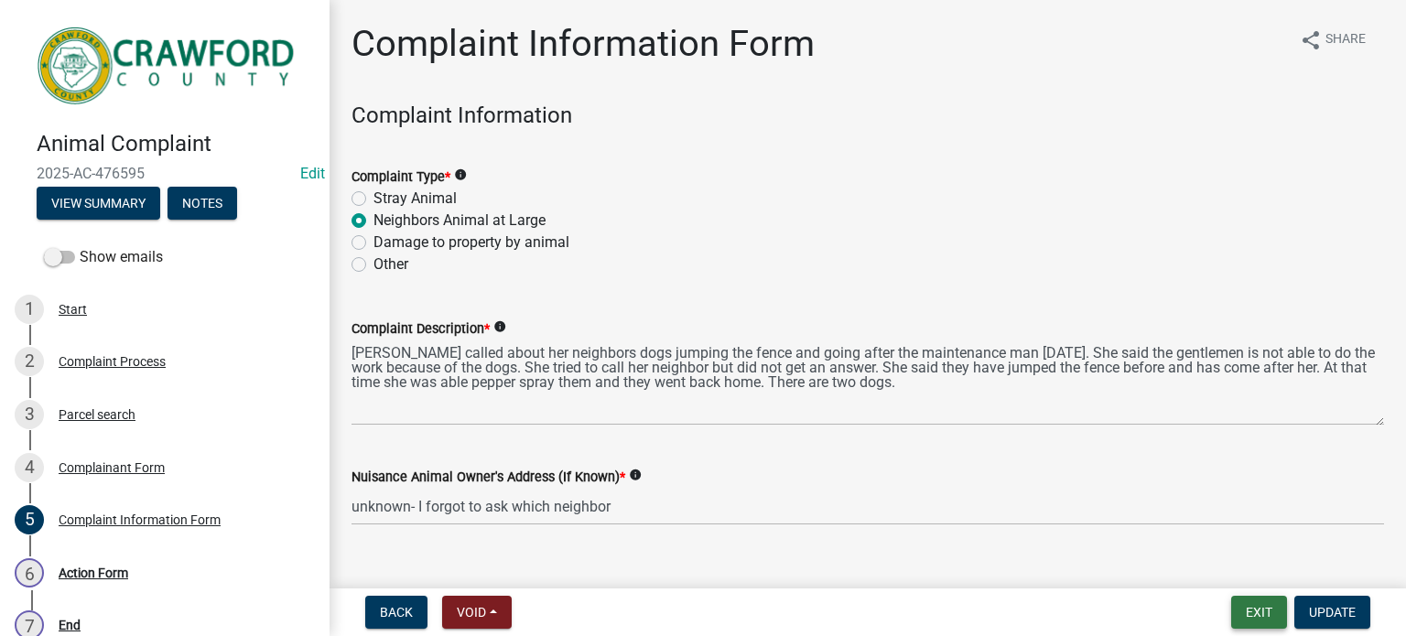
click at [1259, 614] on button "Exit" at bounding box center [1259, 612] width 56 height 33
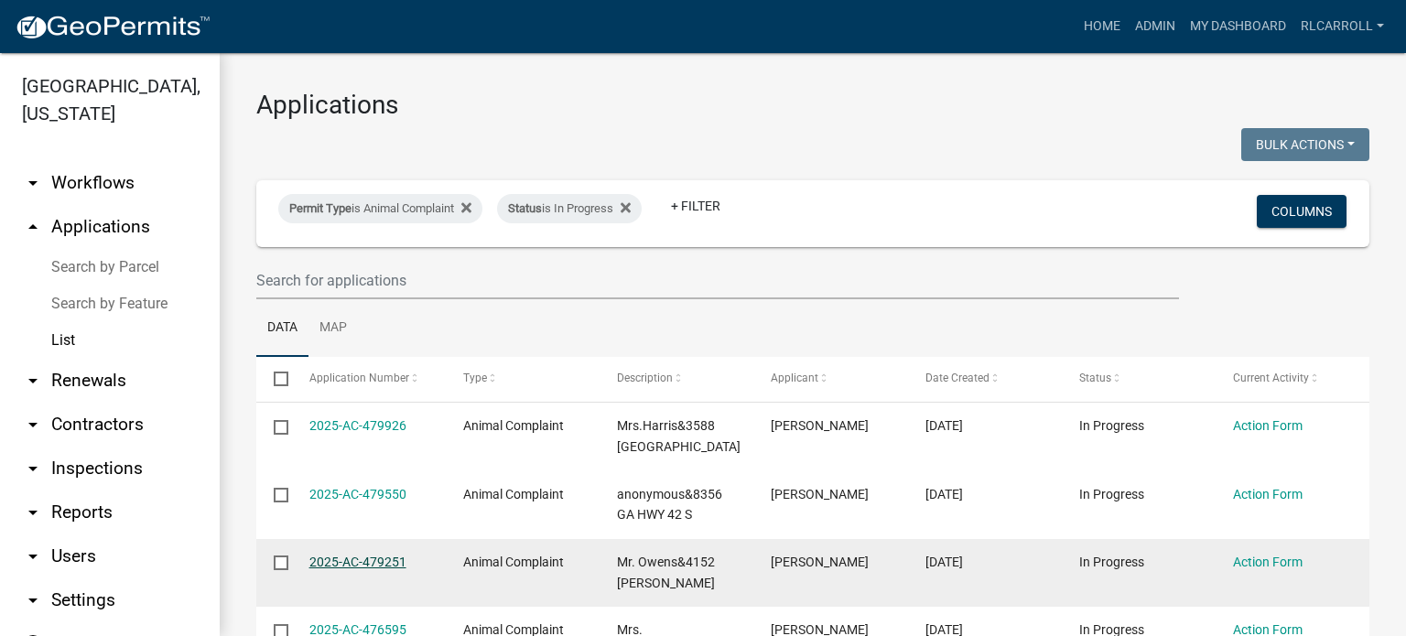
click at [381, 565] on link "2025-AC-479251" at bounding box center [357, 562] width 97 height 15
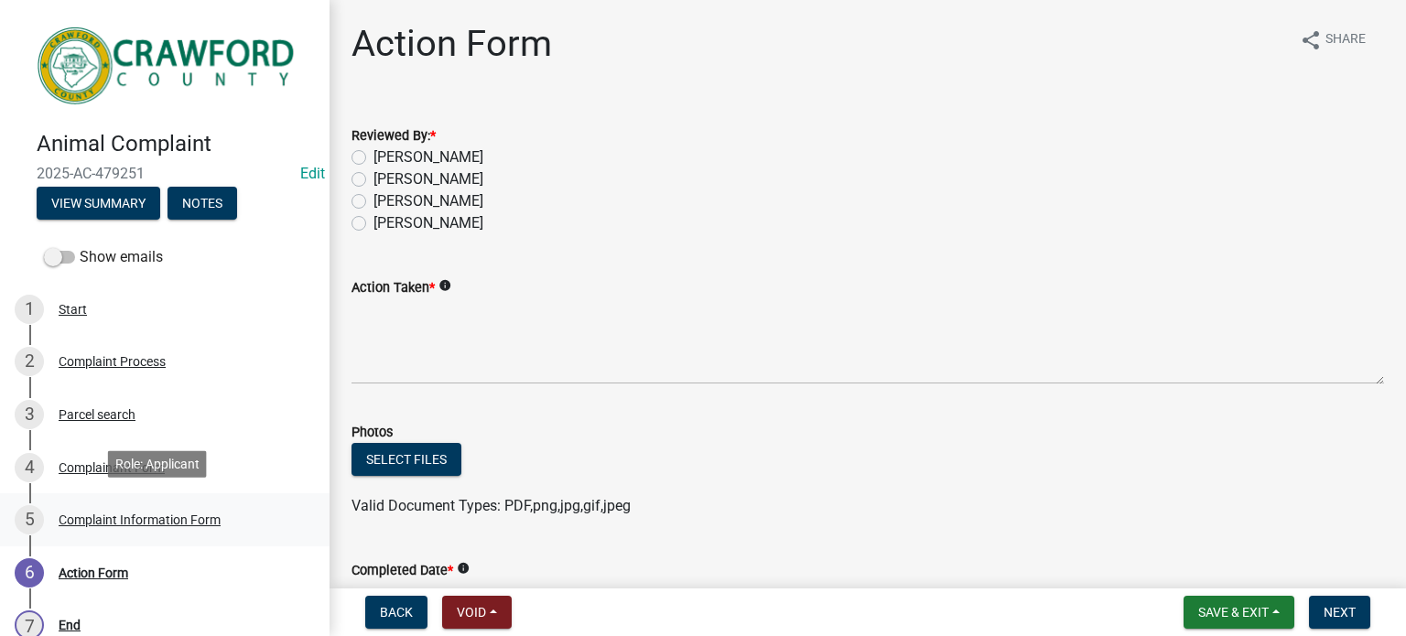
click at [207, 513] on div "Complaint Information Form" at bounding box center [140, 519] width 162 height 13
